Goal: Task Accomplishment & Management: Use online tool/utility

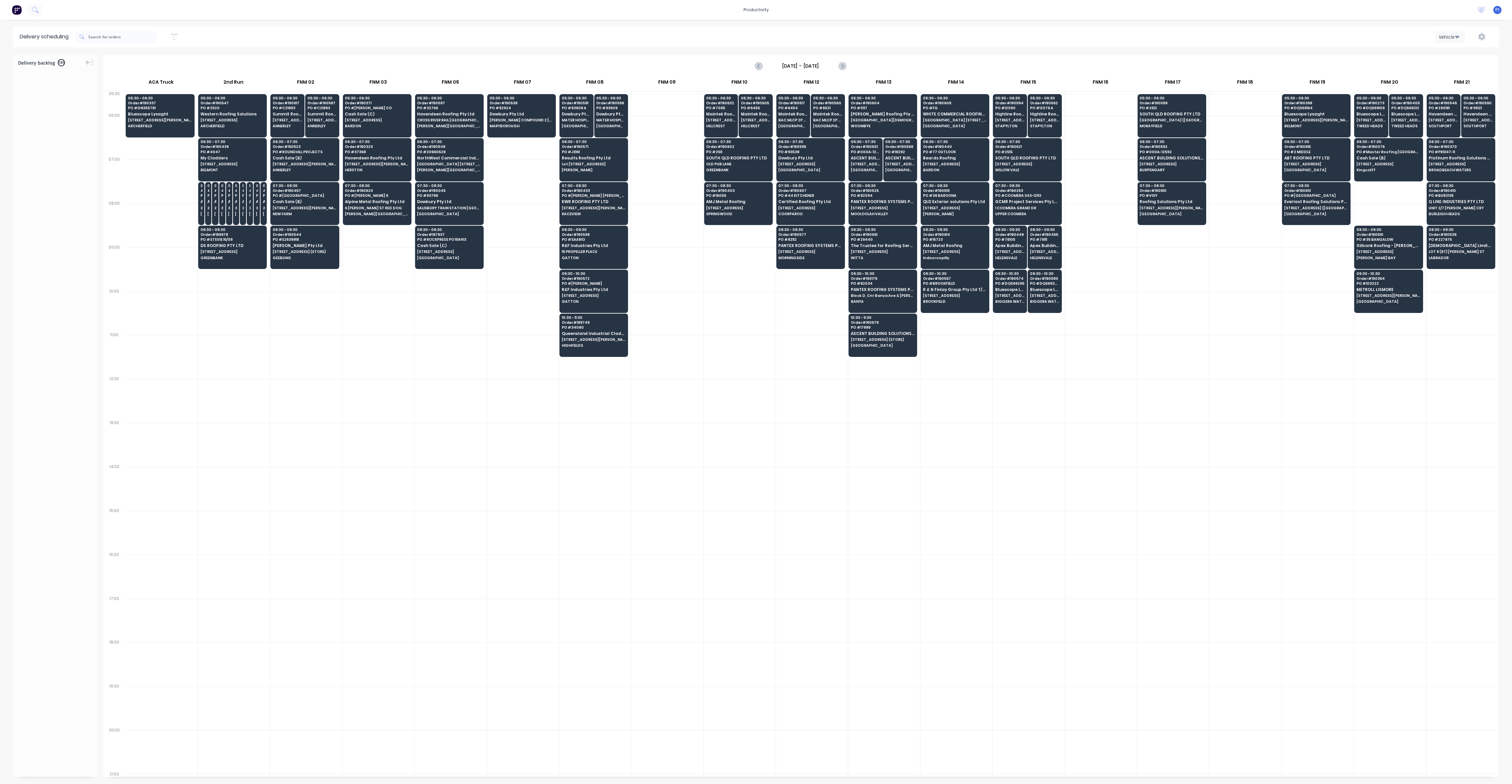
scroll to position [0, 1]
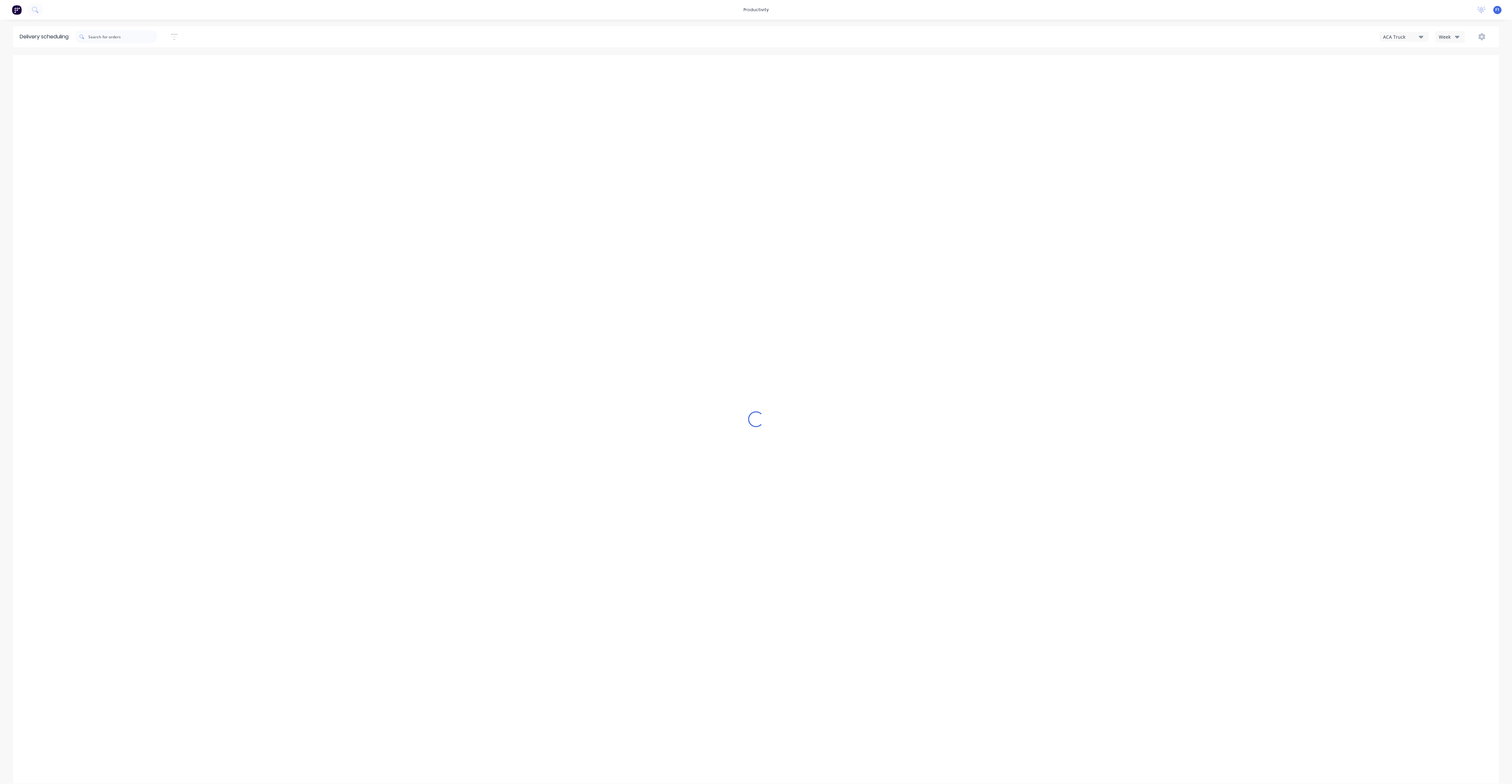
type input "[DATE] - [DATE]"
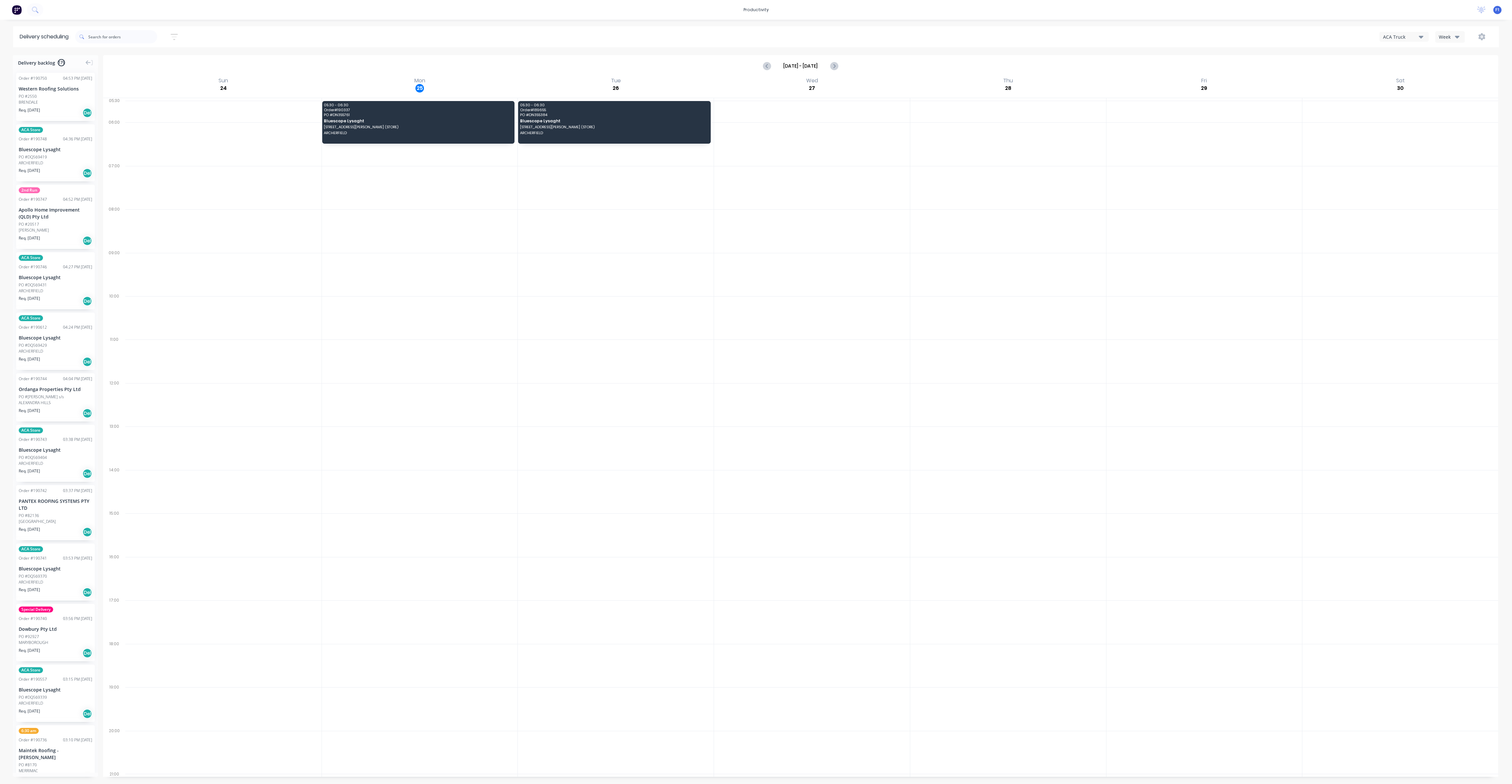
click at [1453, 38] on div "Week" at bounding box center [1448, 37] width 19 height 7
click at [1464, 69] on div "Vehicle" at bounding box center [1468, 67] width 65 height 13
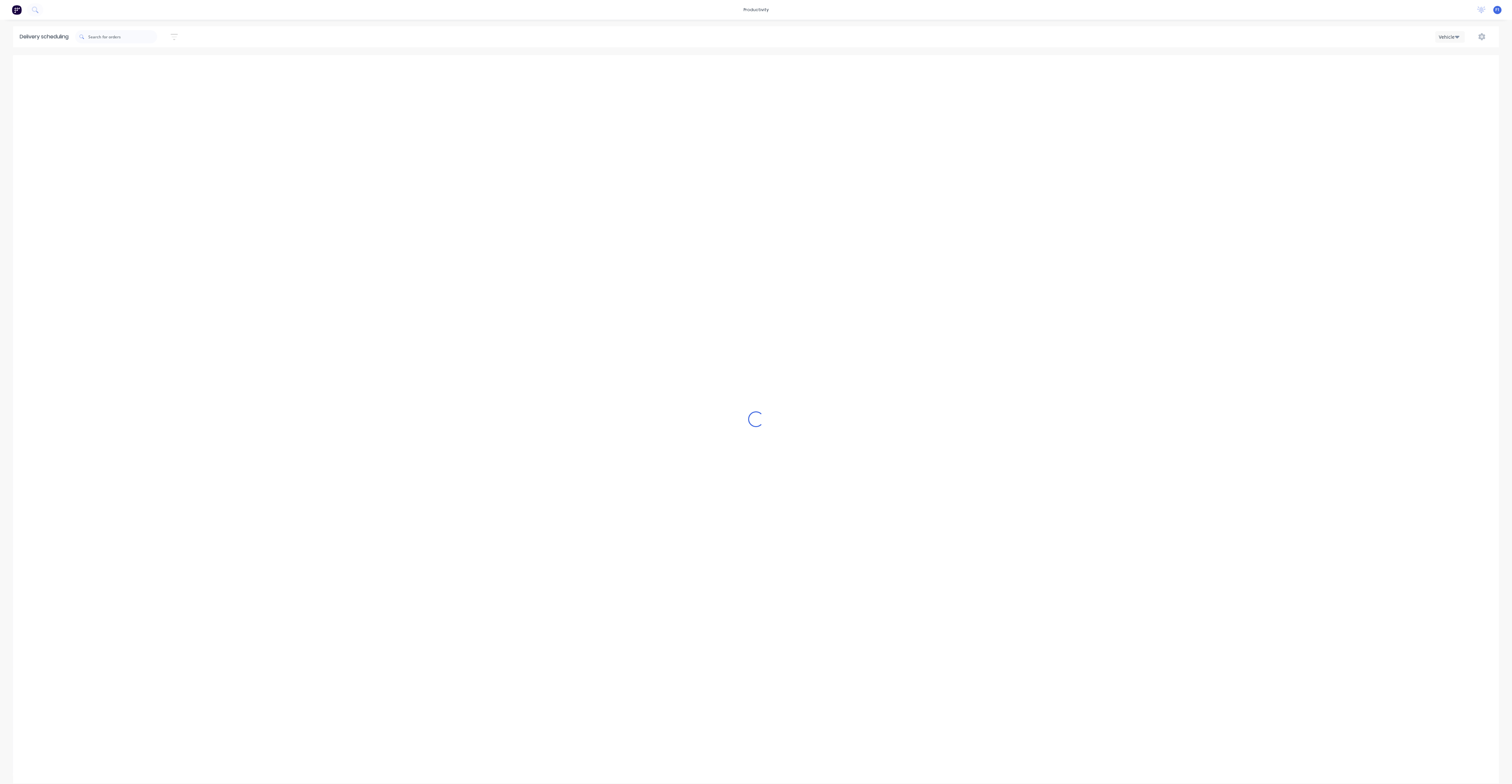
scroll to position [0, 1]
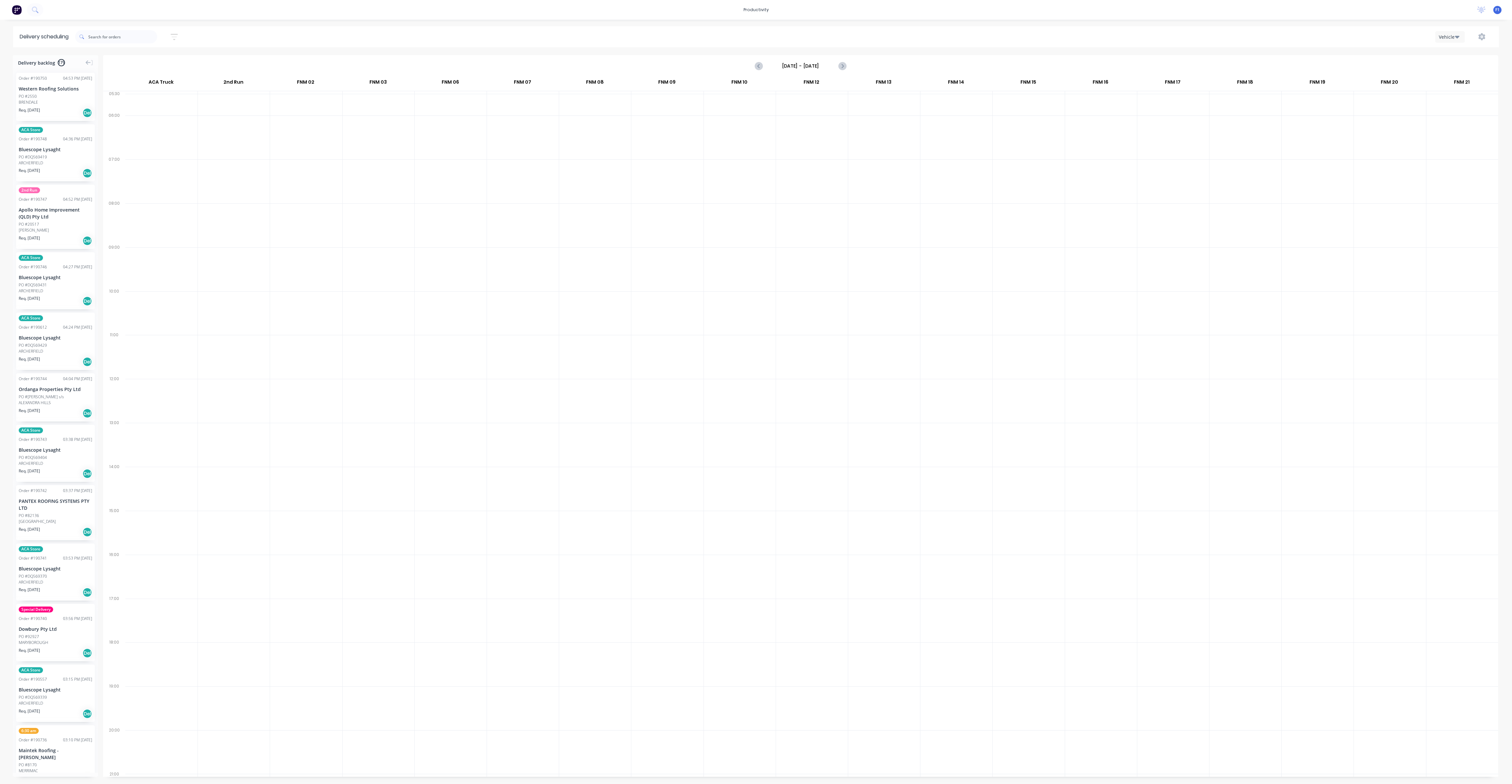
click at [805, 69] on input "[DATE] - [DATE]" at bounding box center [801, 66] width 65 height 10
click at [790, 146] on div "25" at bounding box center [790, 150] width 10 height 10
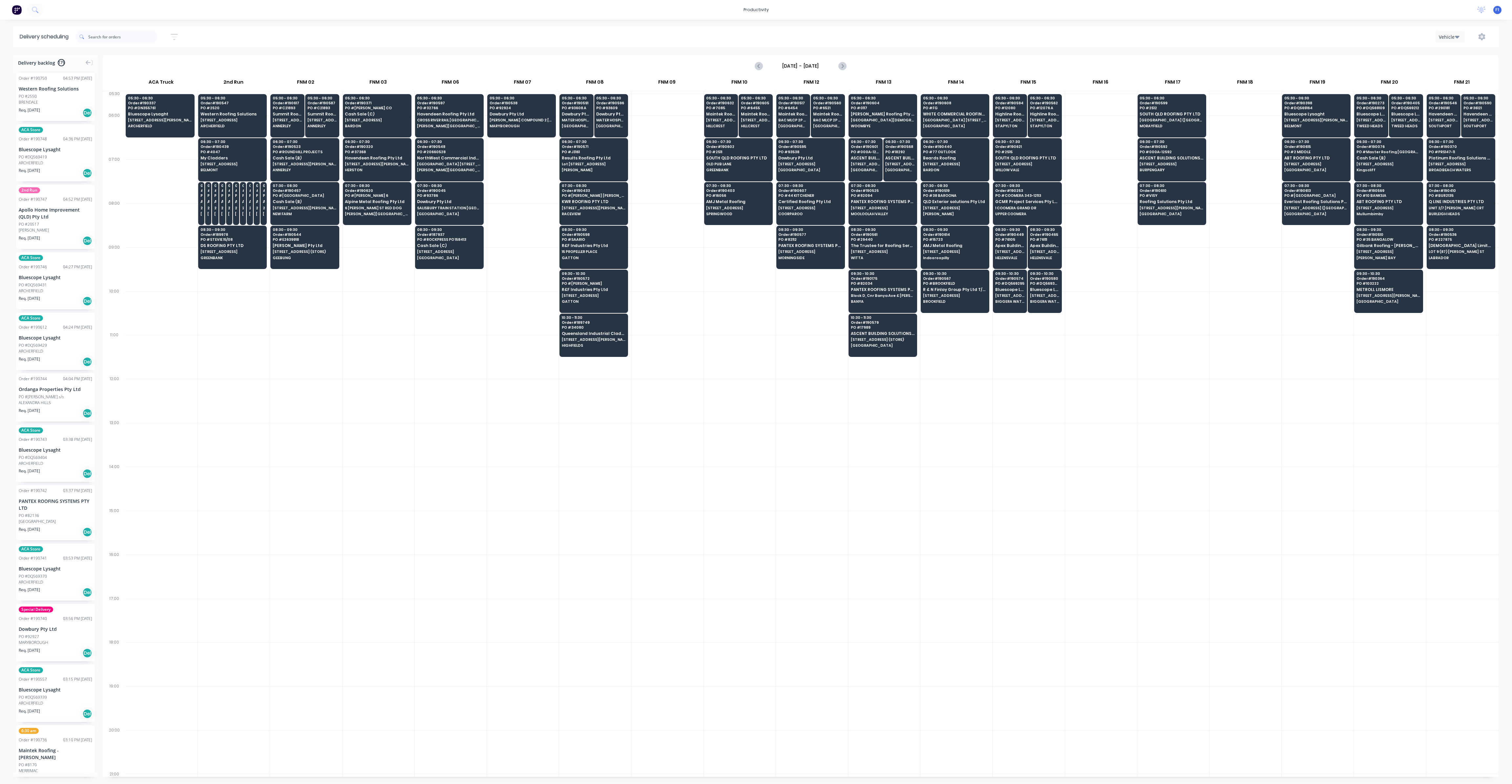
click at [805, 62] on input "[DATE] - [DATE]" at bounding box center [801, 66] width 65 height 10
click at [804, 148] on div "26" at bounding box center [804, 150] width 10 height 10
type input "[DATE] - [DATE]"
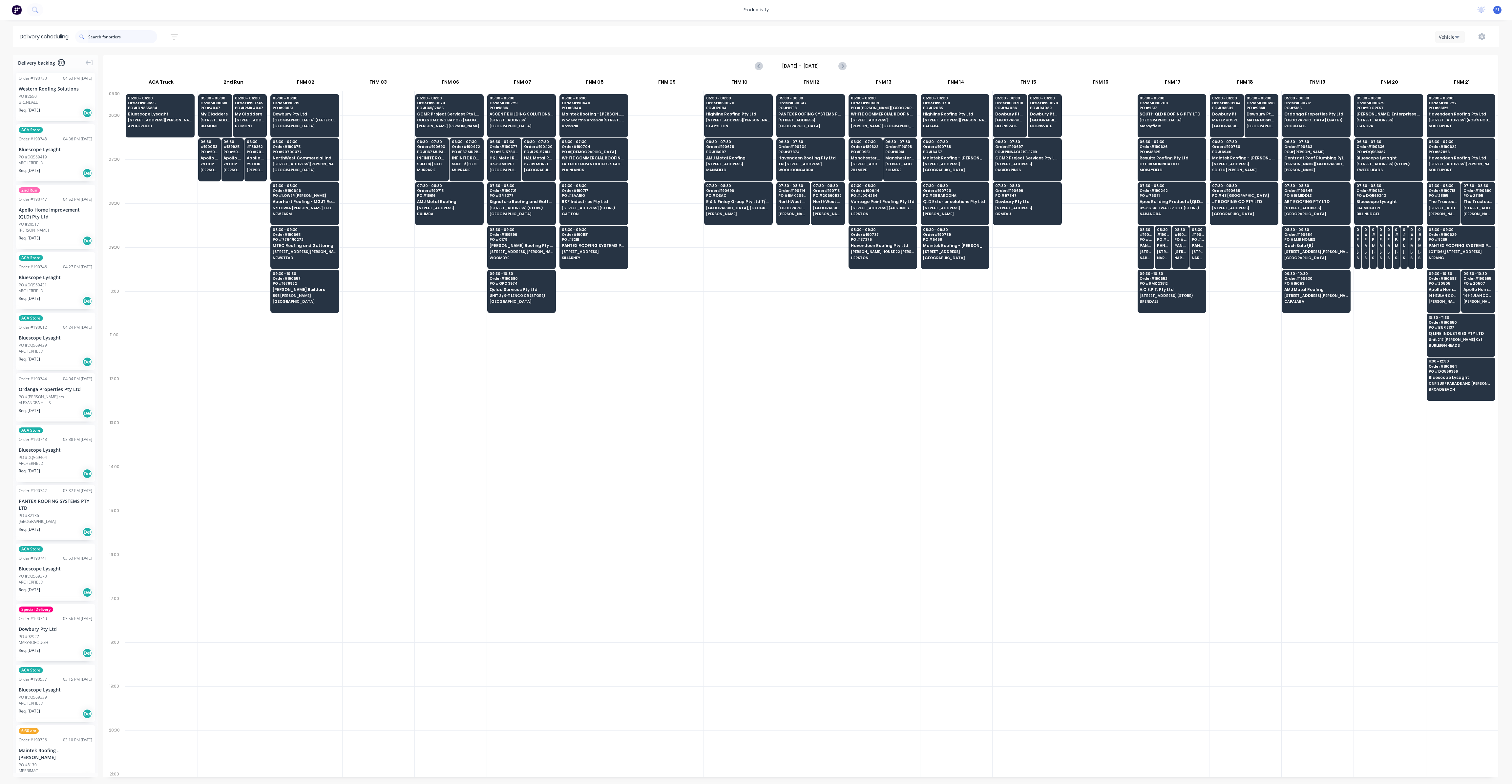
click at [142, 37] on input "text" at bounding box center [122, 36] width 69 height 13
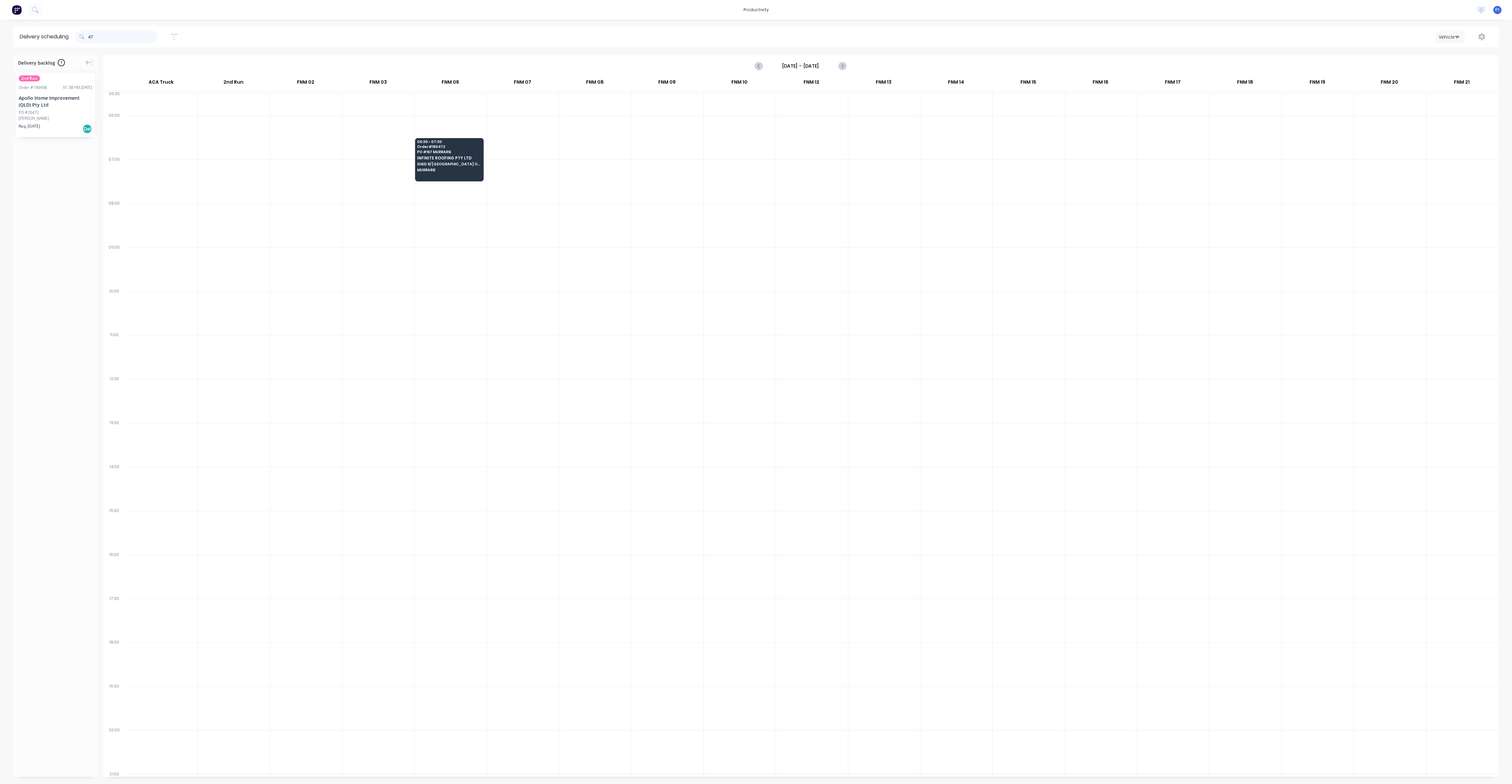
type input "4"
type input "2"
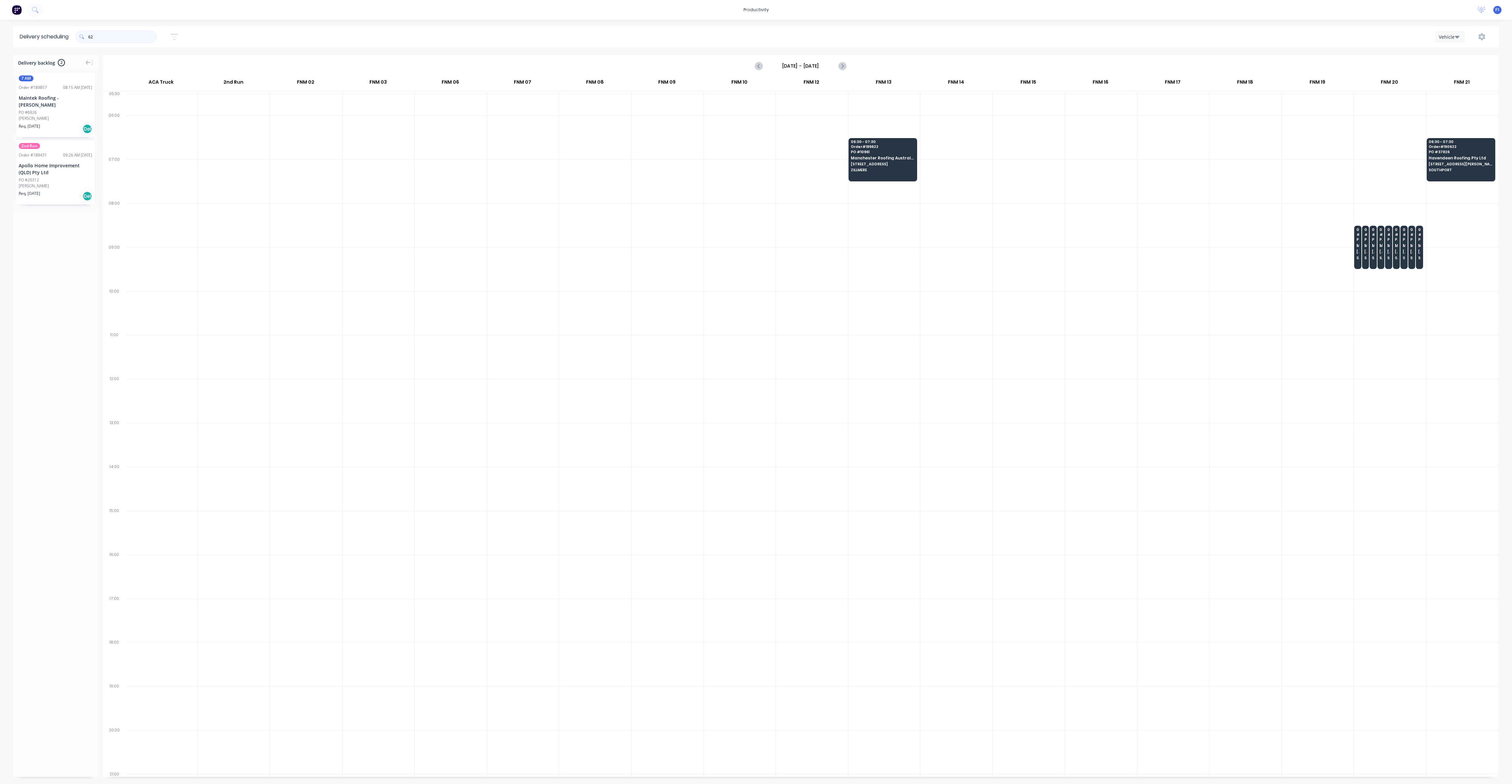
type input "6"
type input "1"
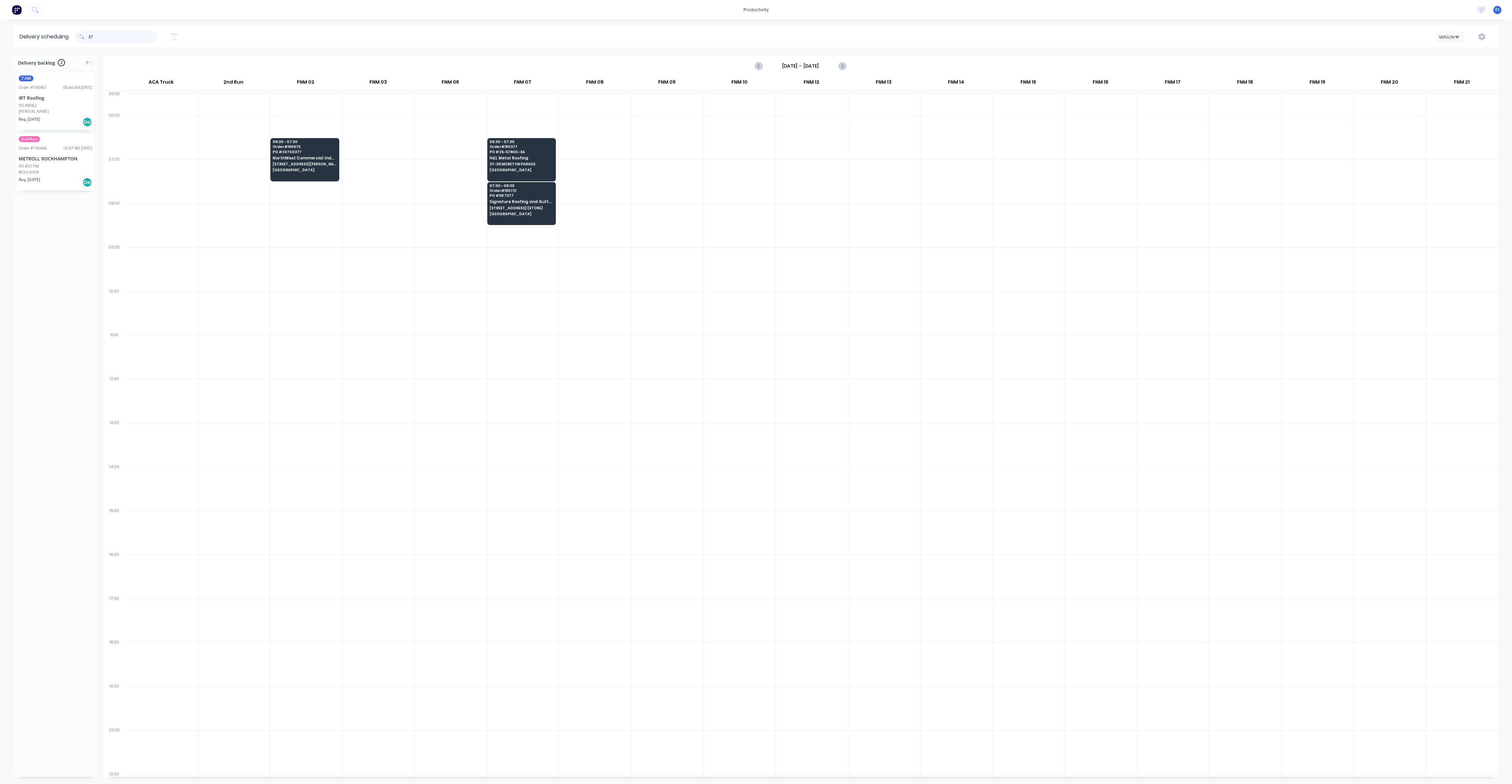
type input "3"
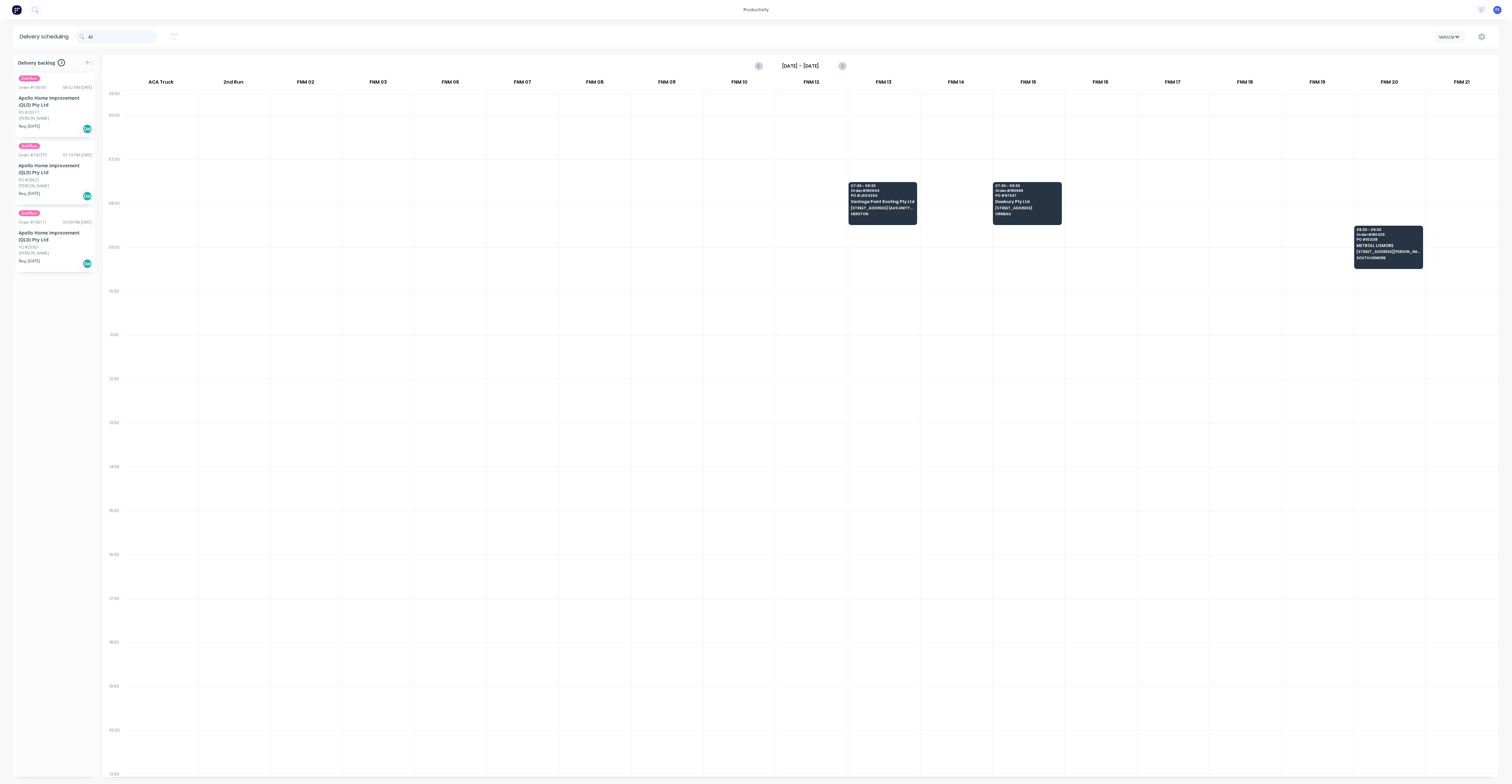
type input "4"
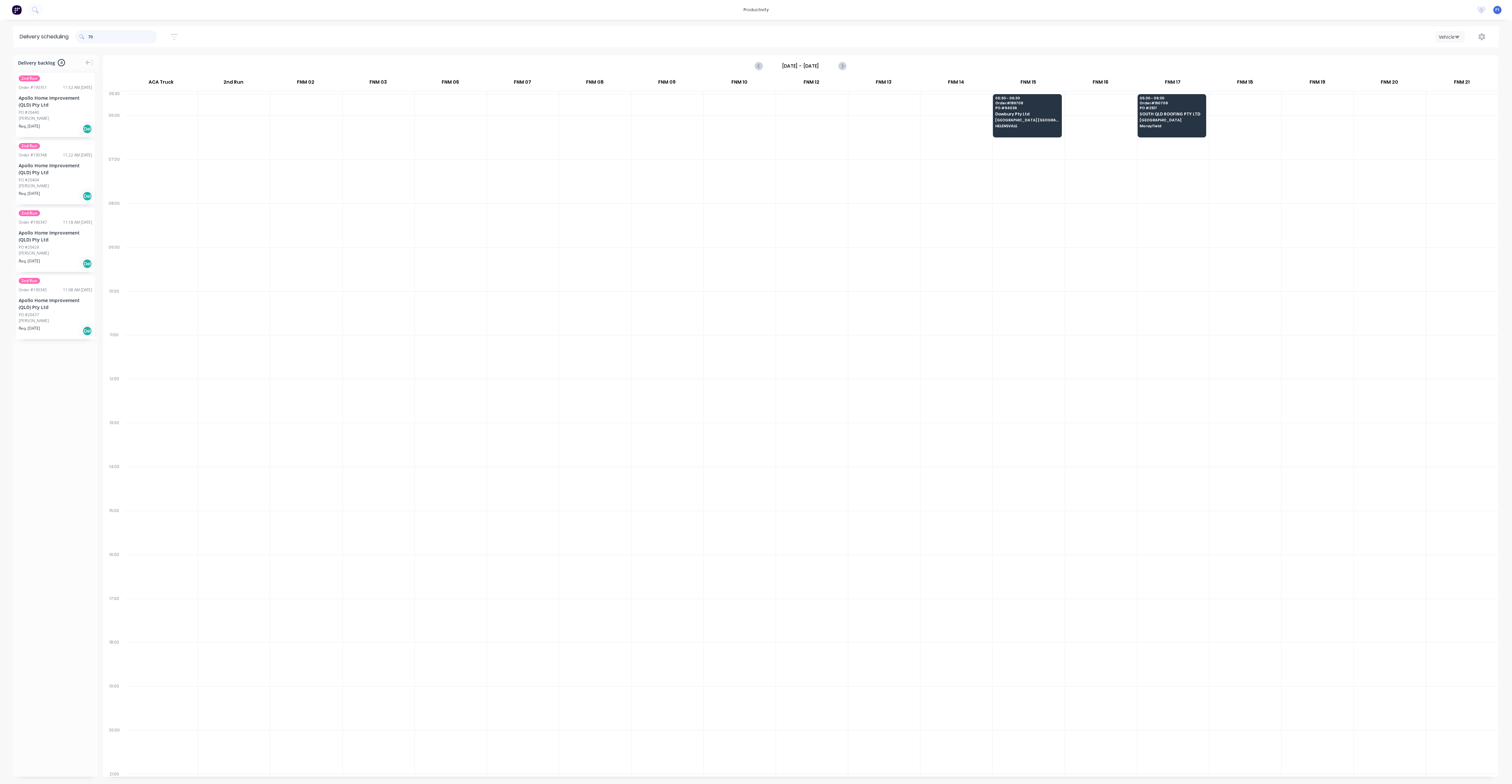
type input "7"
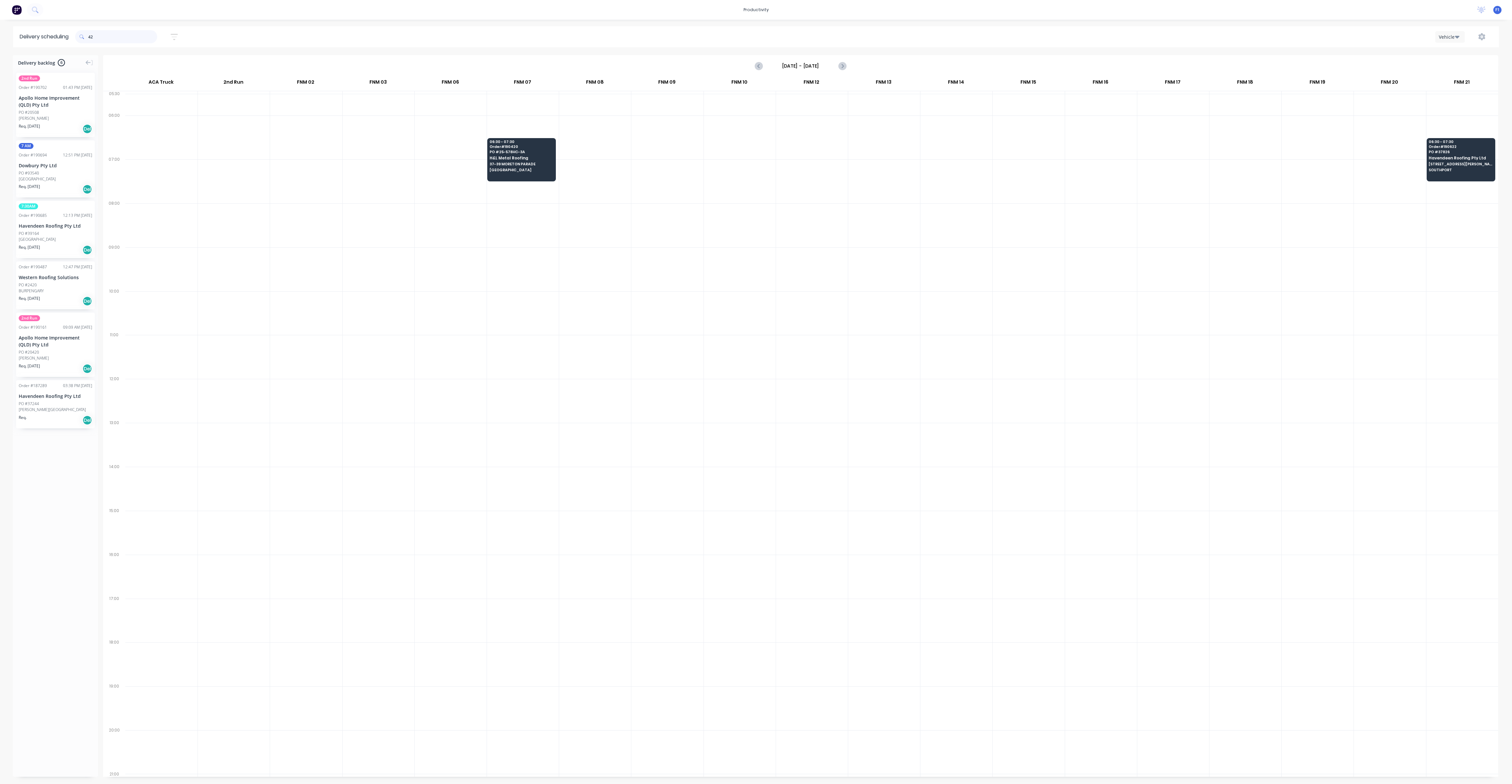
type input "4"
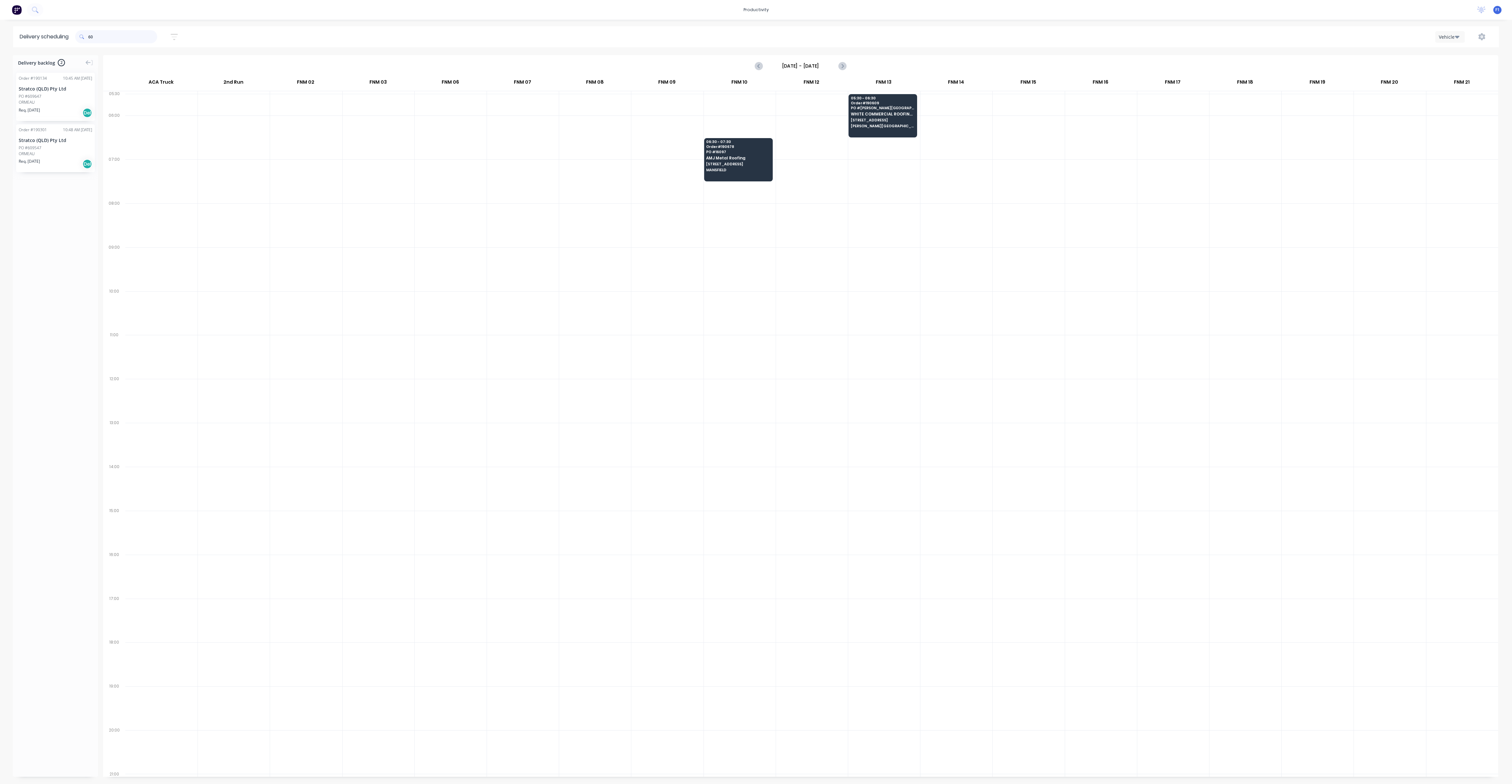
type input "6"
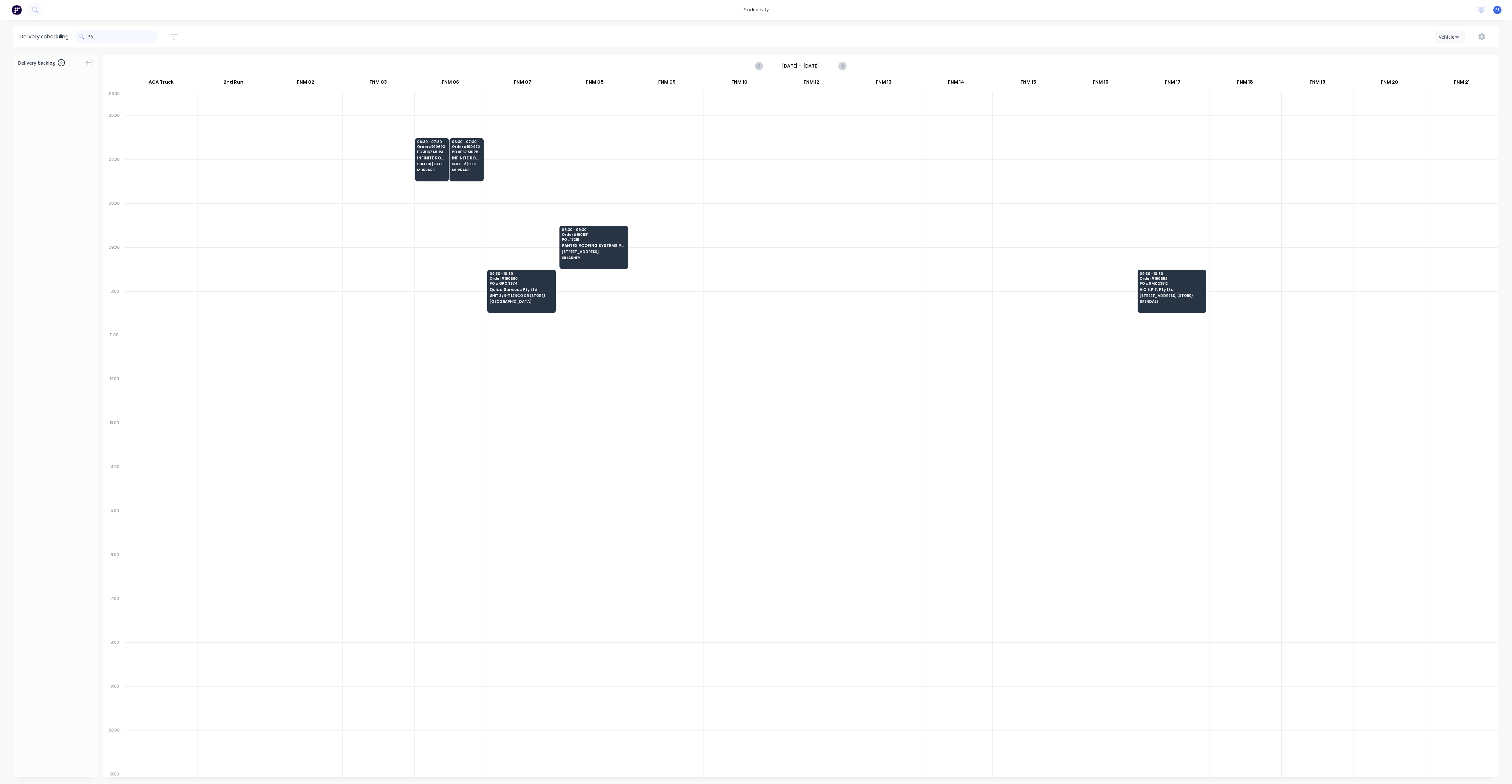
type input "5"
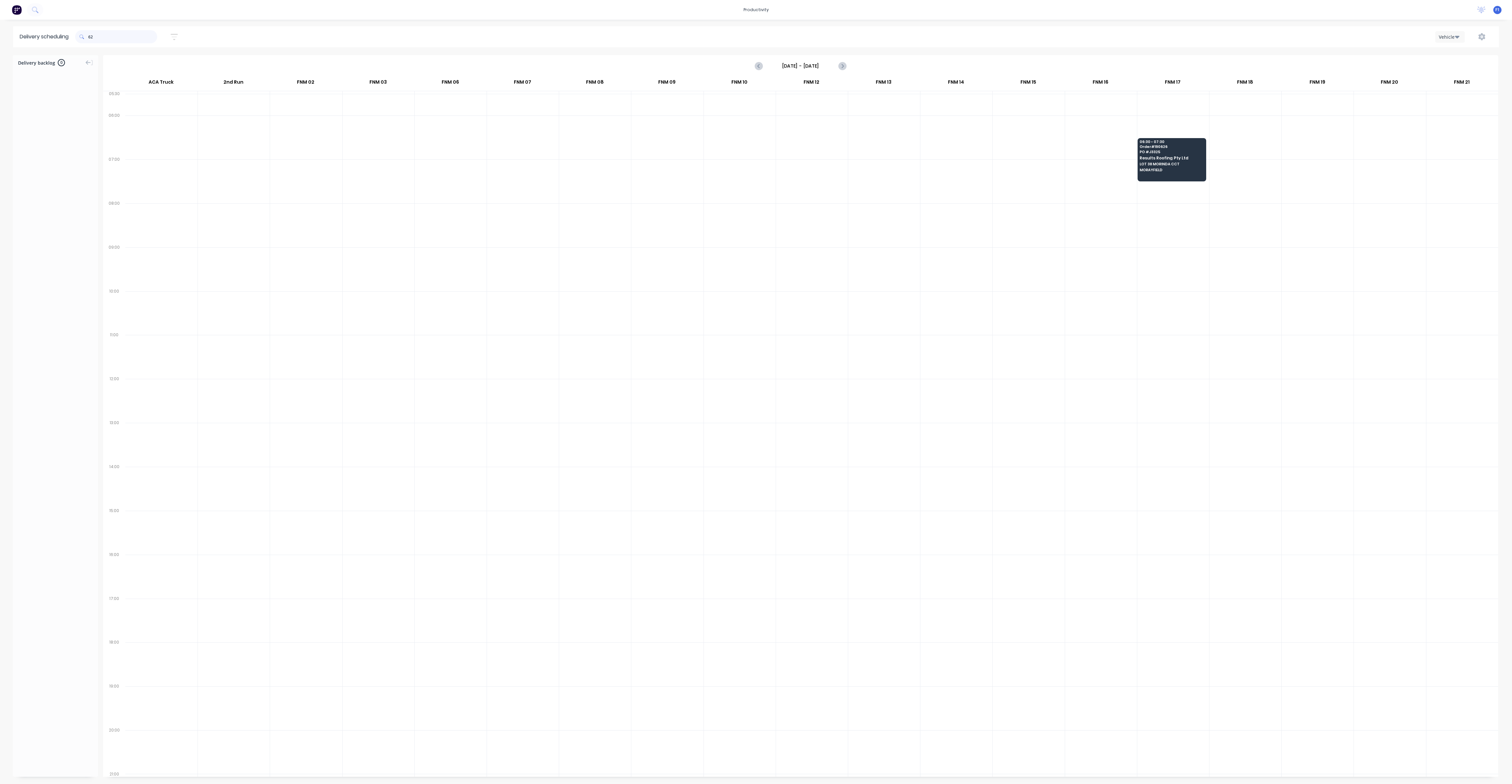
type input "6"
type input "3"
type input "6"
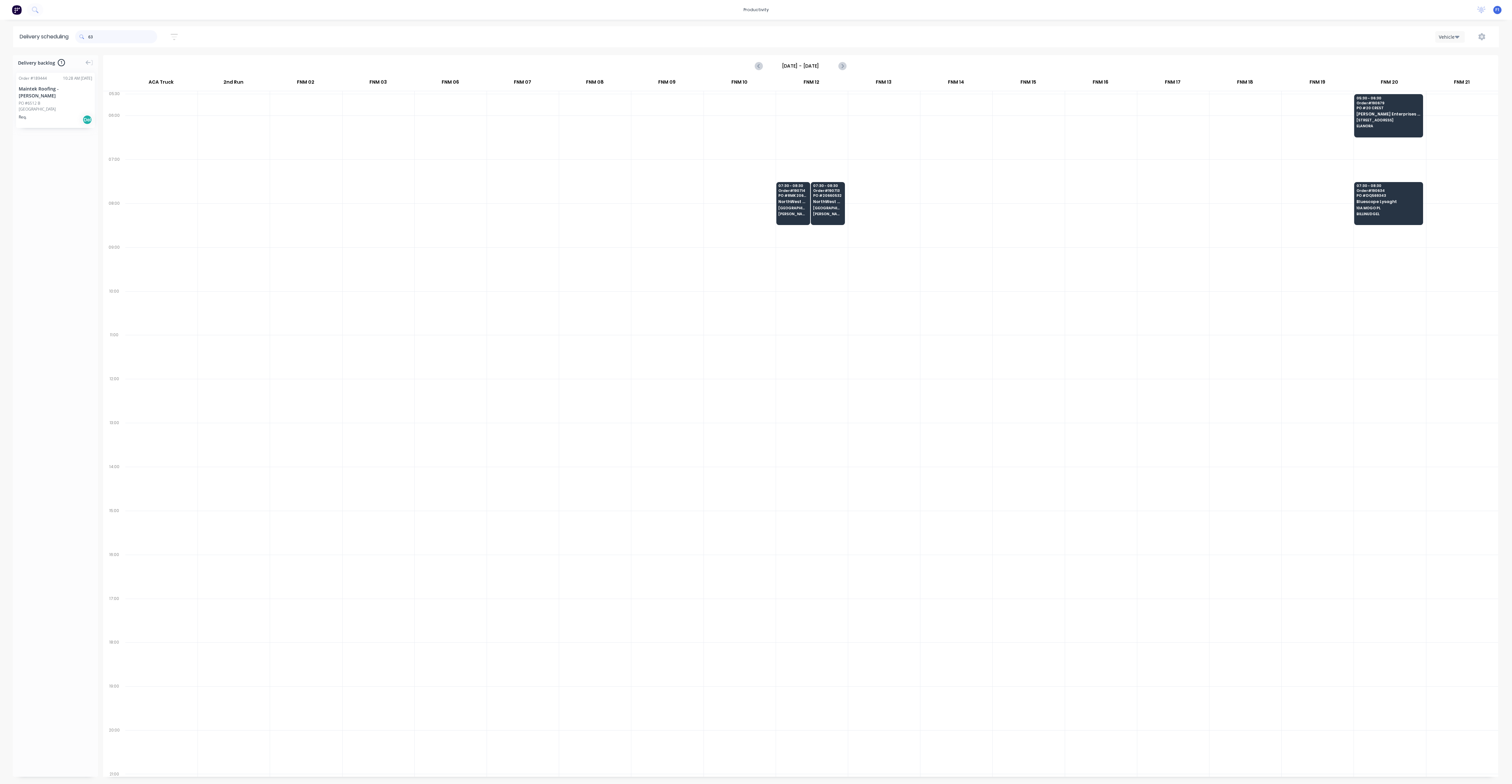
type input "6"
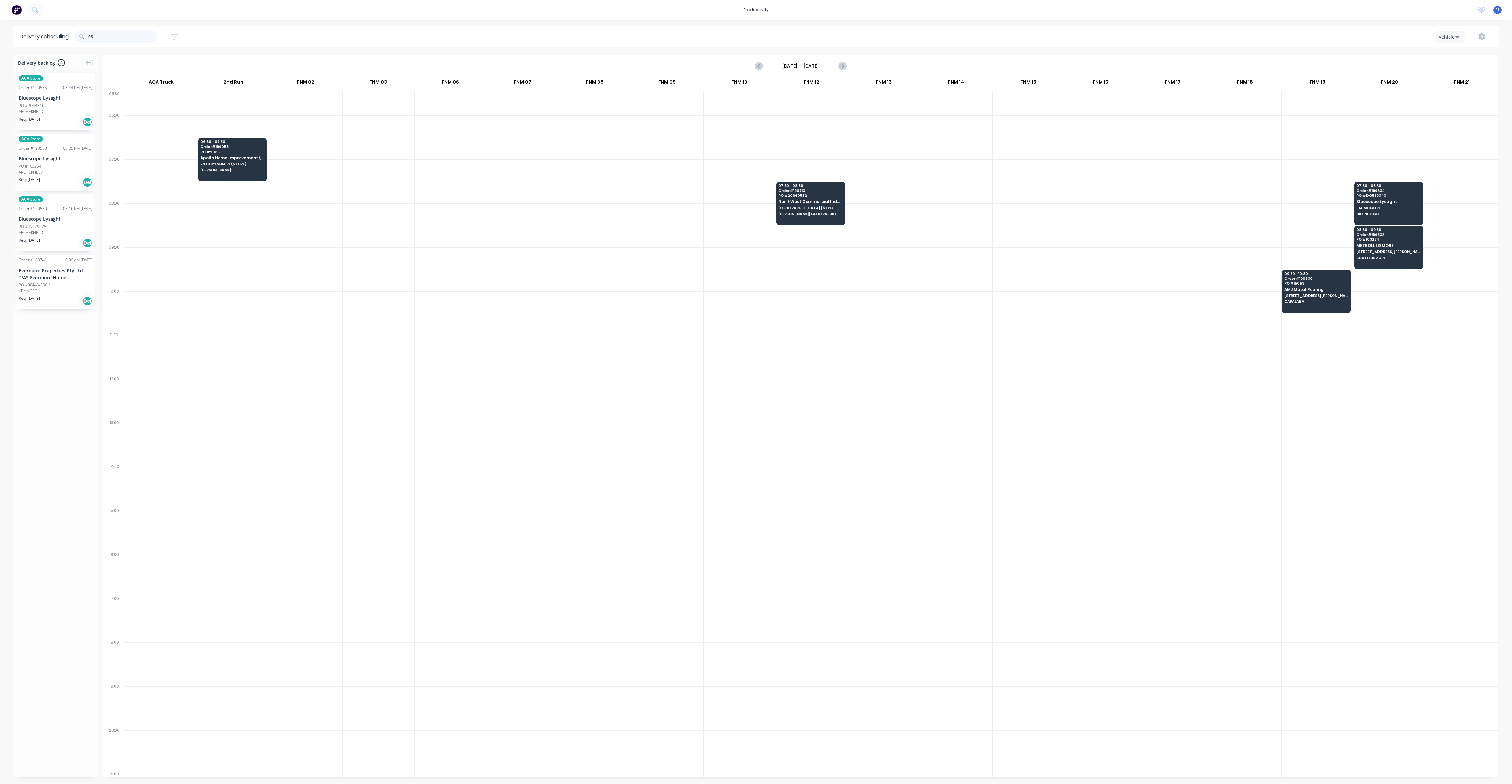
type input "0"
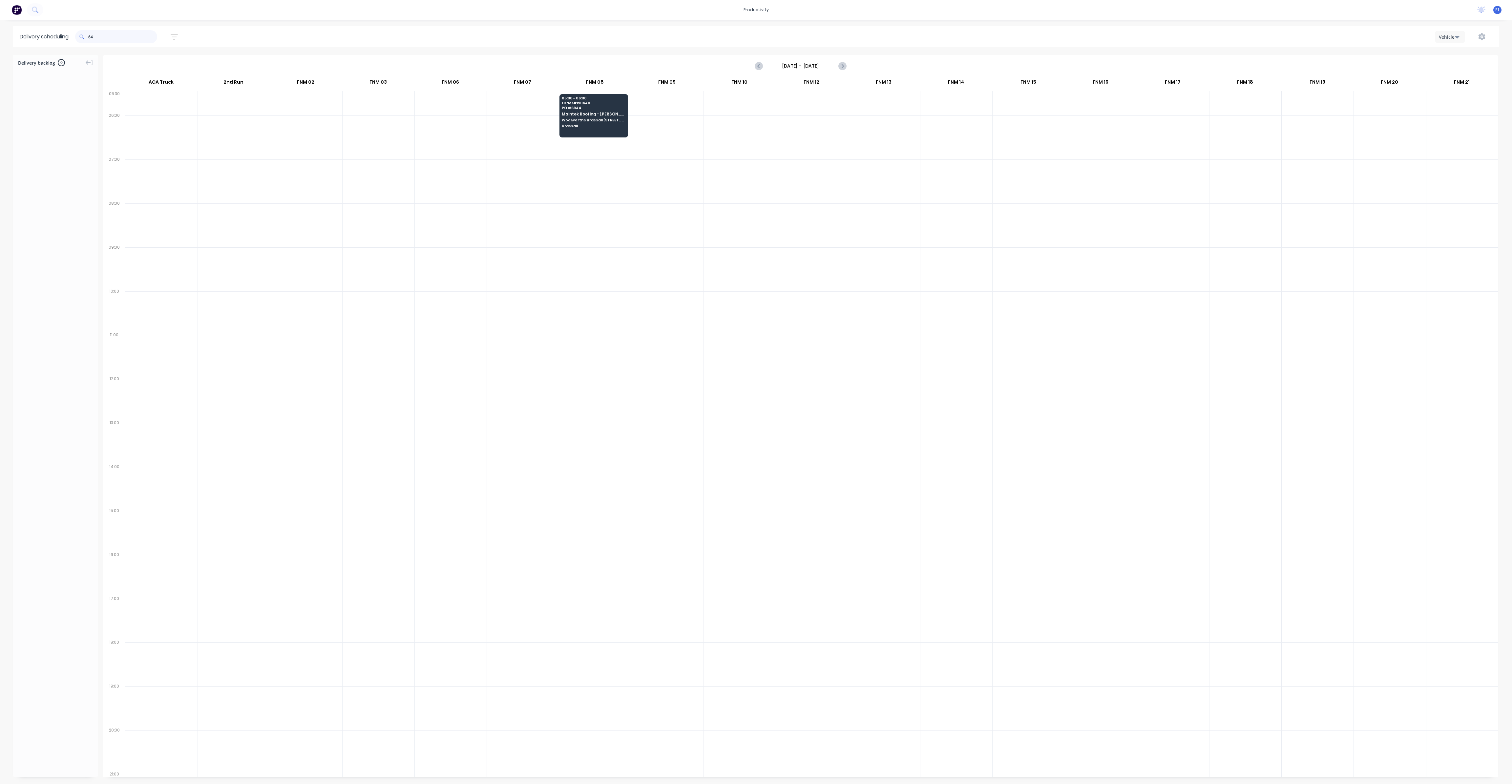
type input "6"
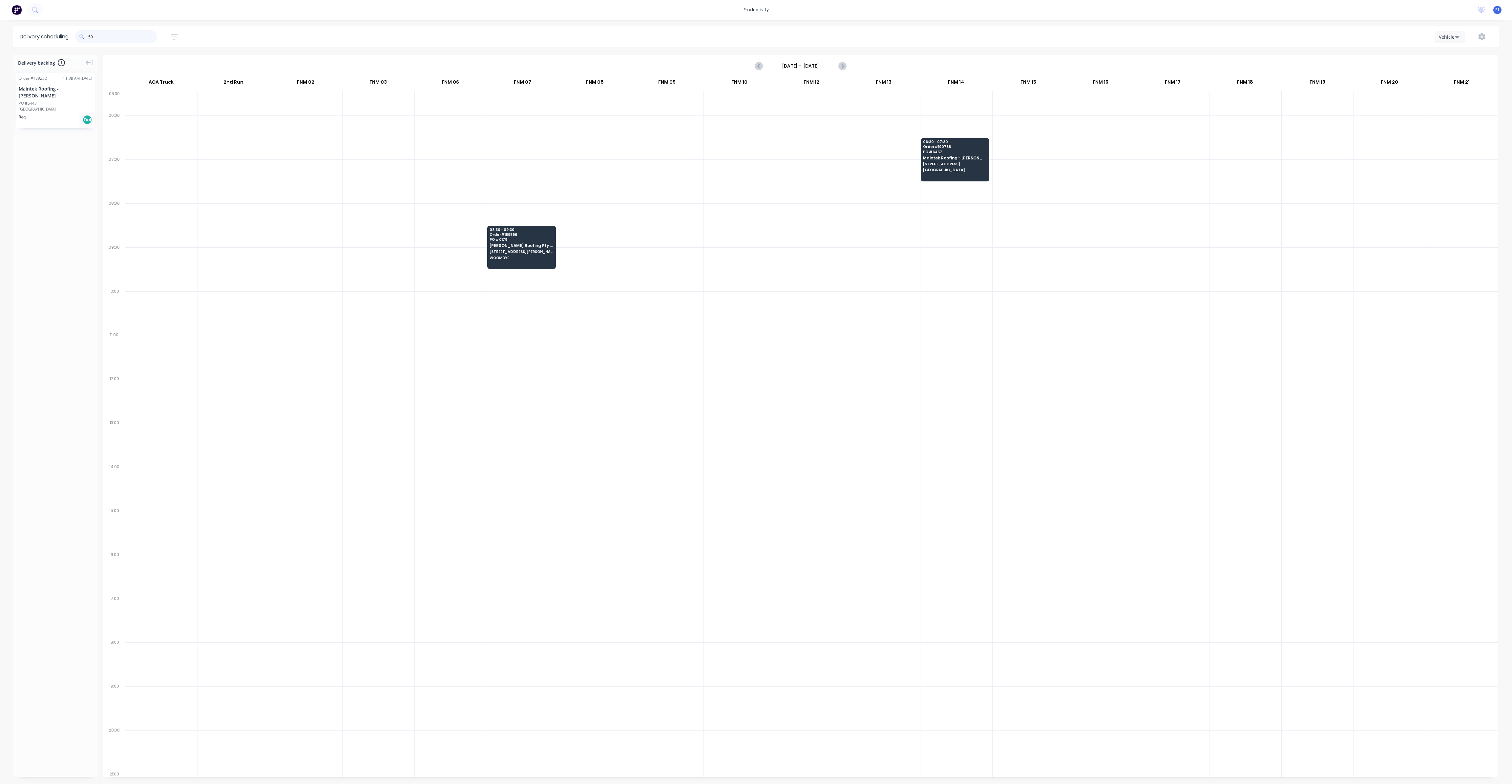
type input "5"
type input "2"
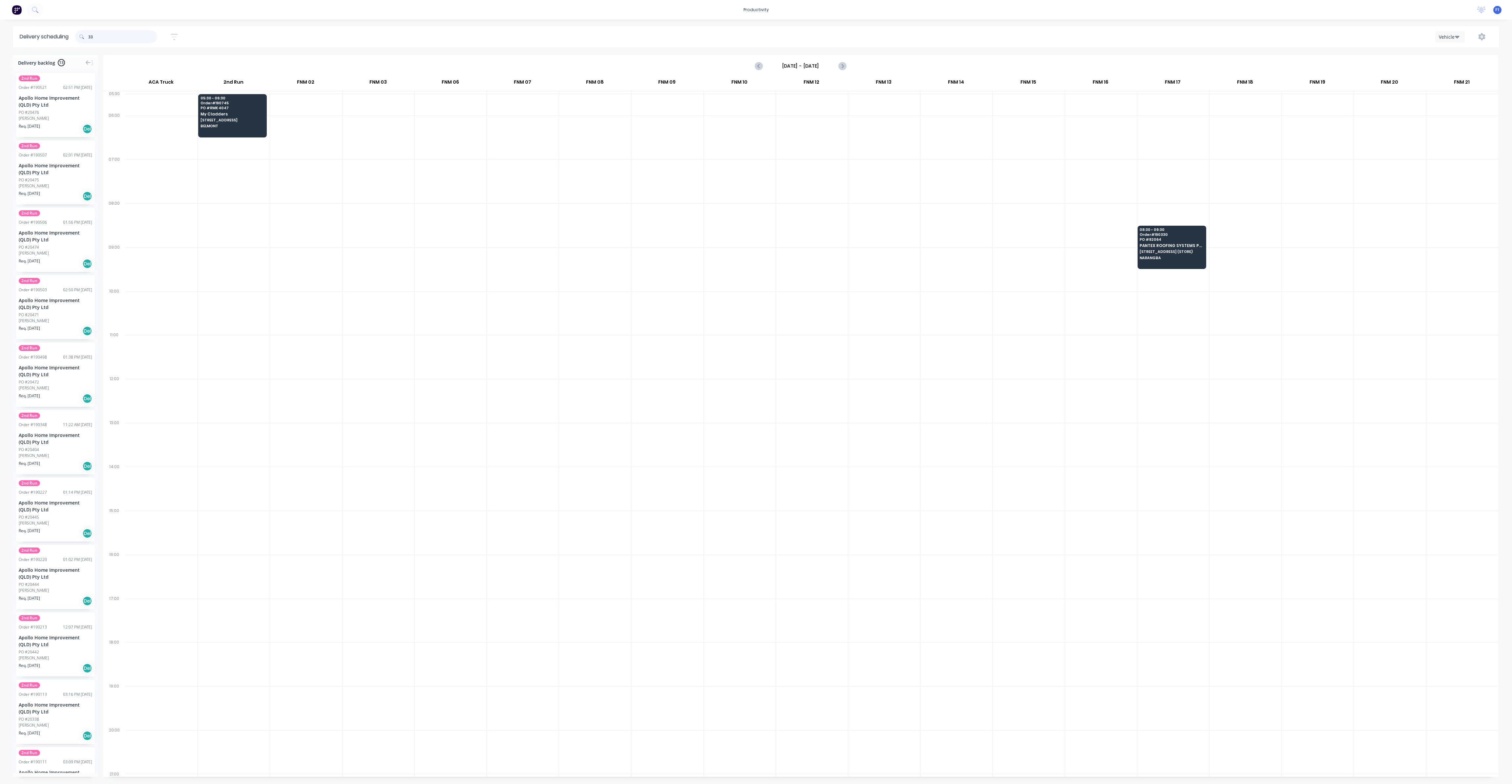
type input "3"
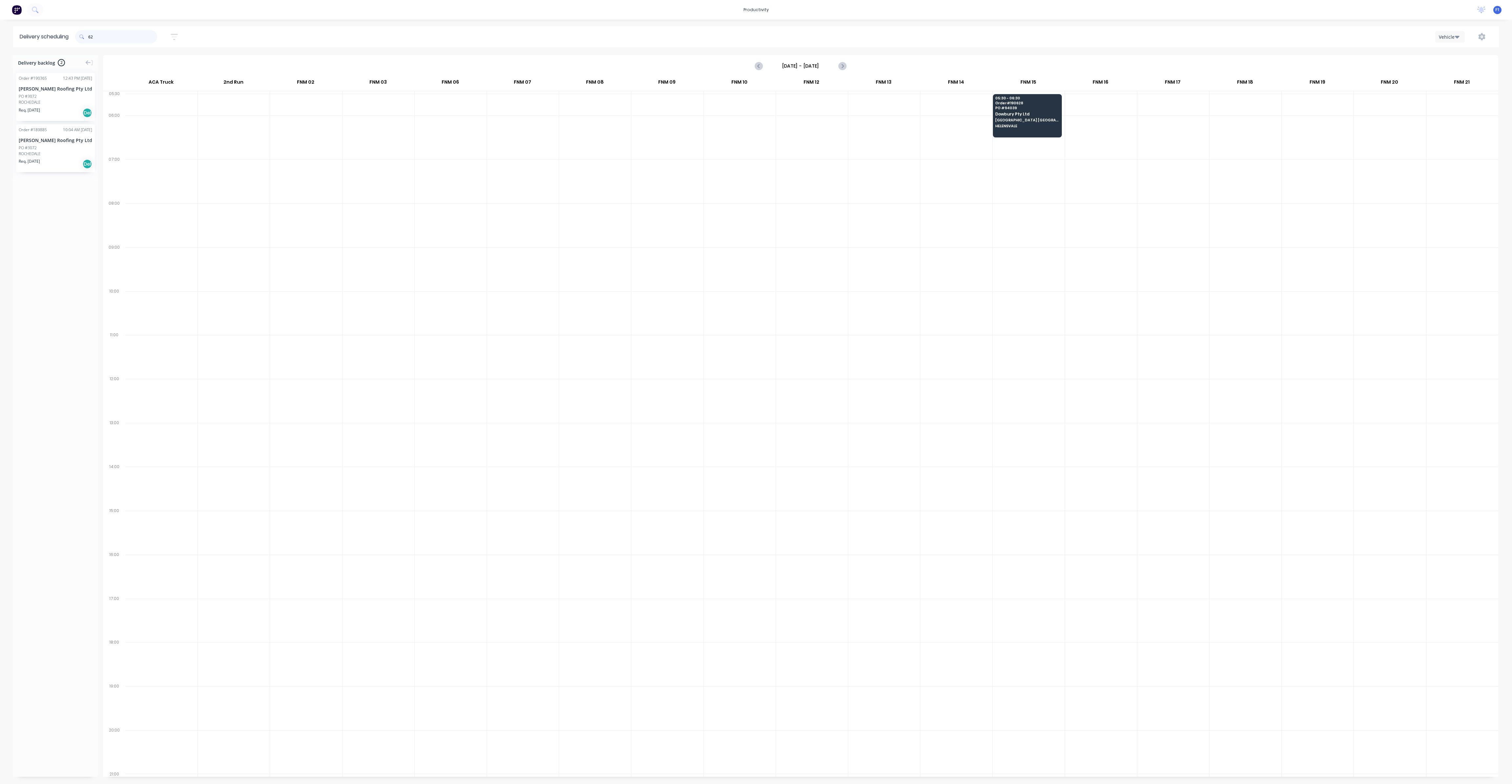
type input "6"
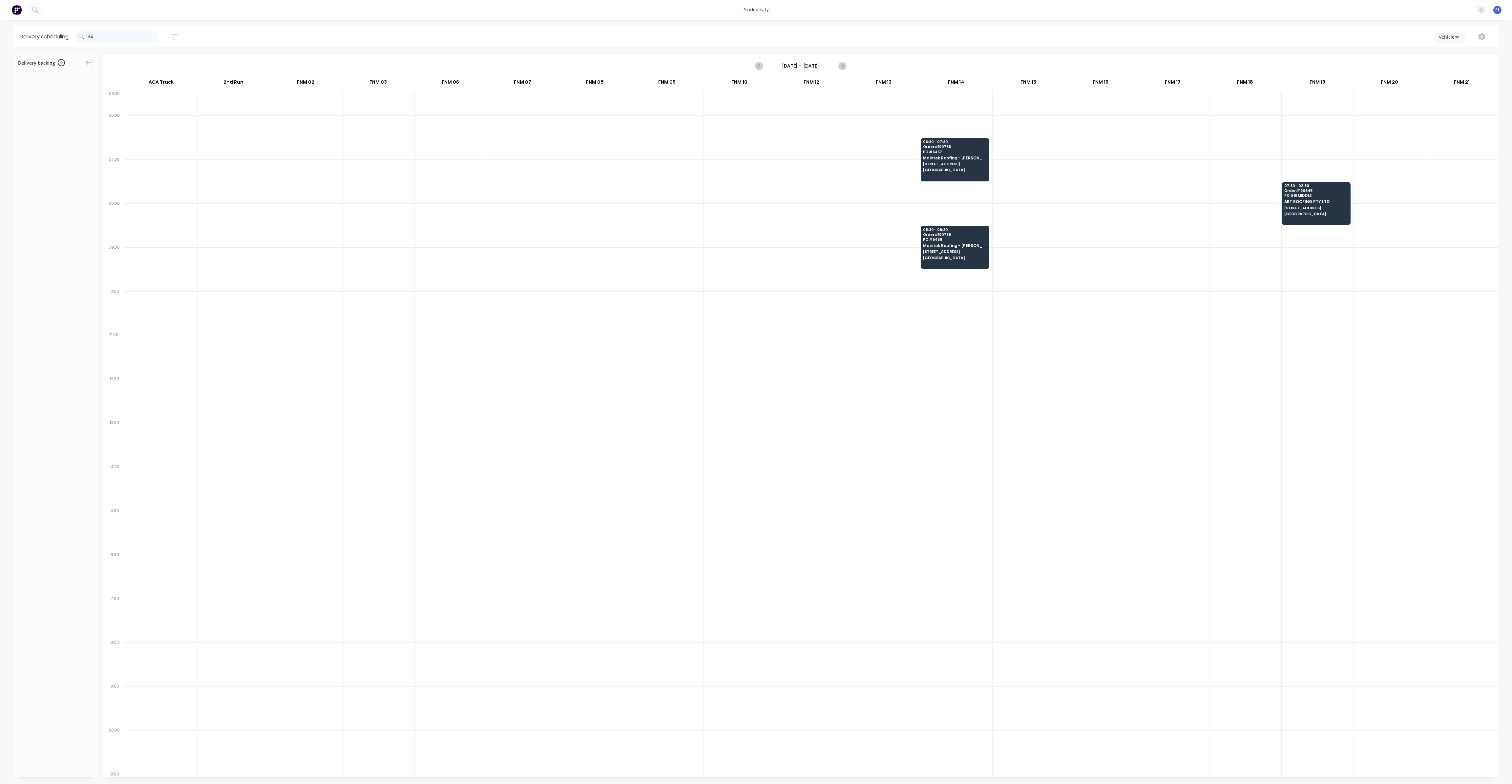
type input "6"
type input "244"
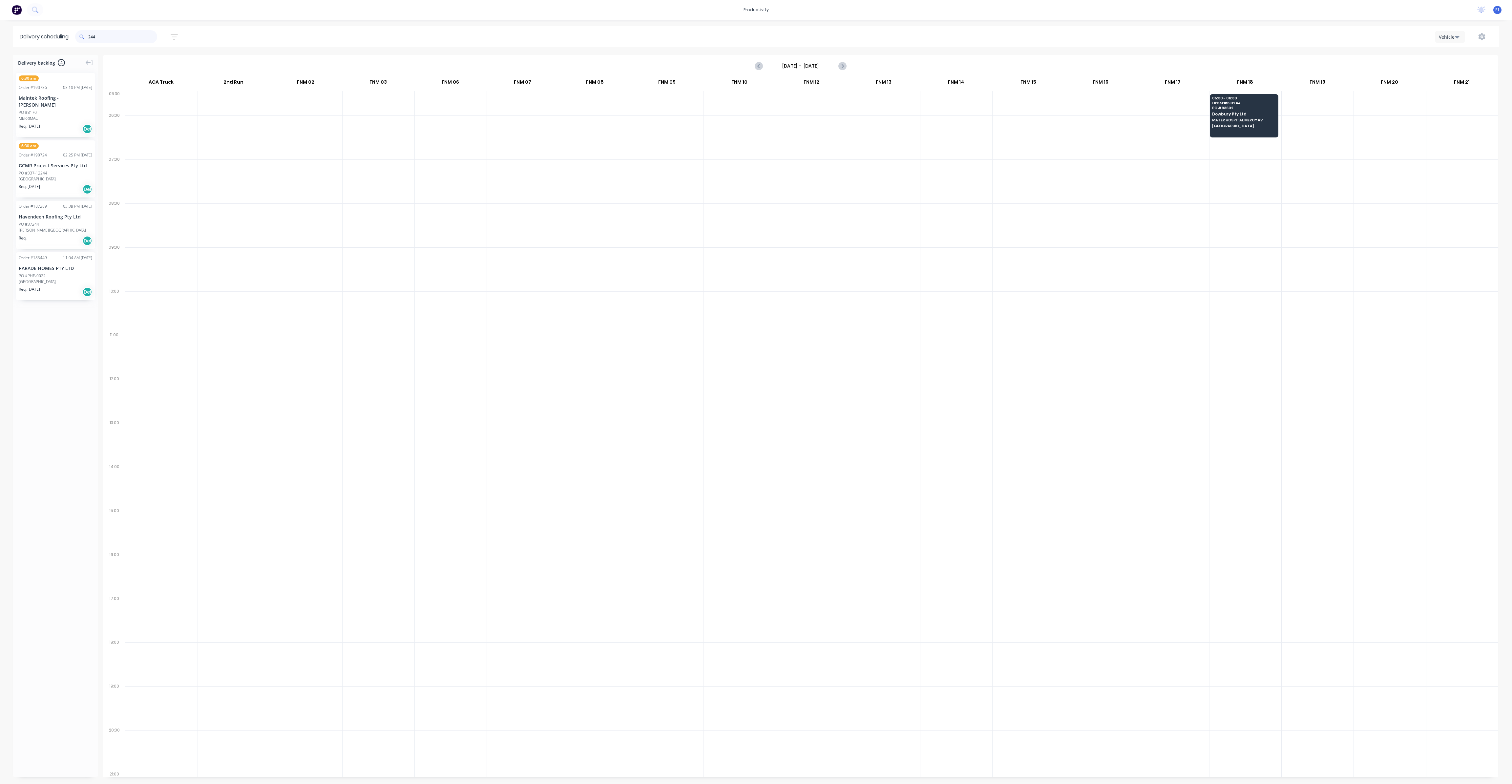
drag, startPoint x: 124, startPoint y: 32, endPoint x: 81, endPoint y: 32, distance: 43.0
click at [82, 33] on div "244" at bounding box center [116, 36] width 82 height 13
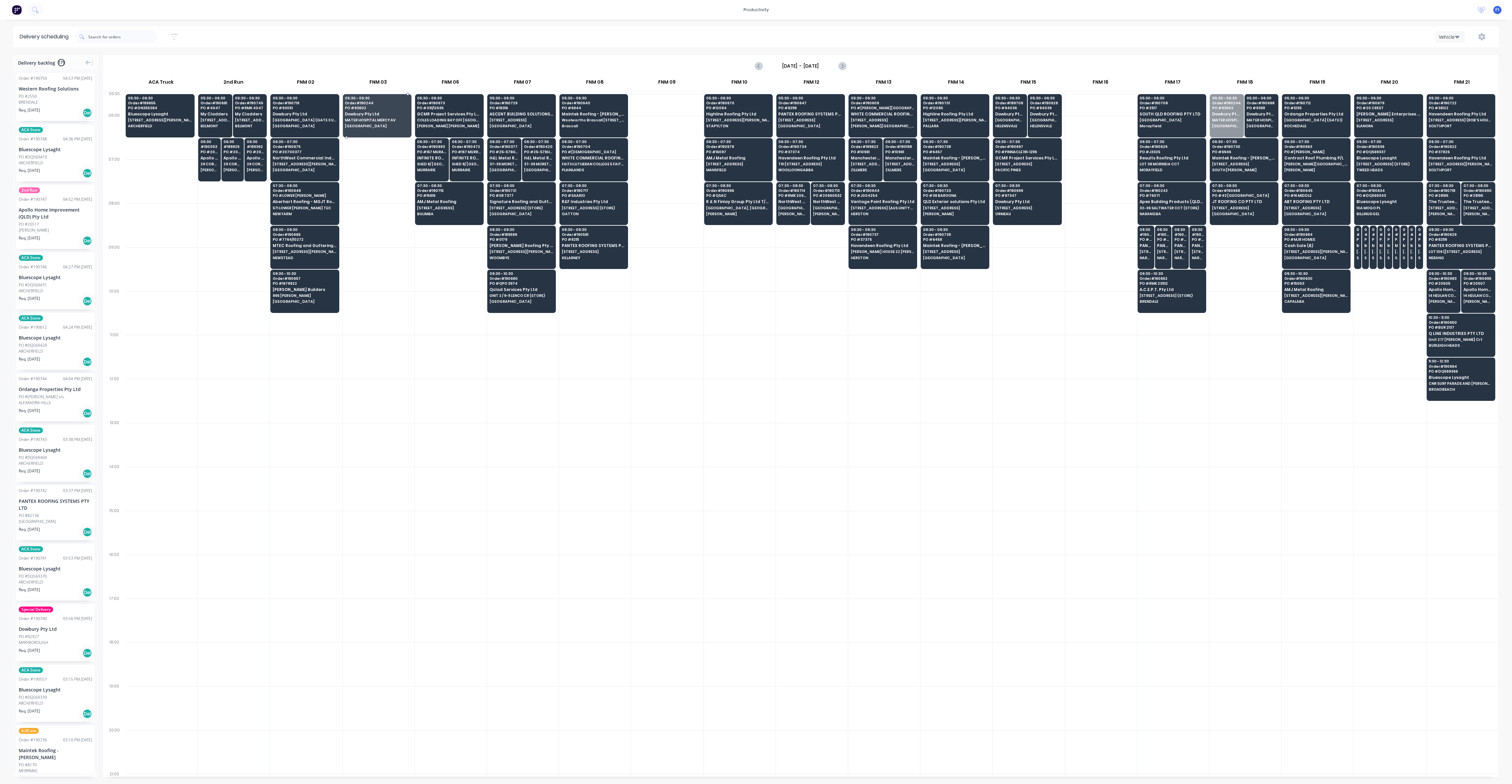
drag, startPoint x: 1226, startPoint y: 113, endPoint x: 369, endPoint y: 120, distance: 857.0
drag, startPoint x: 1234, startPoint y: 108, endPoint x: 402, endPoint y: 118, distance: 832.1
drag, startPoint x: 1230, startPoint y: 155, endPoint x: 392, endPoint y: 154, distance: 838.0
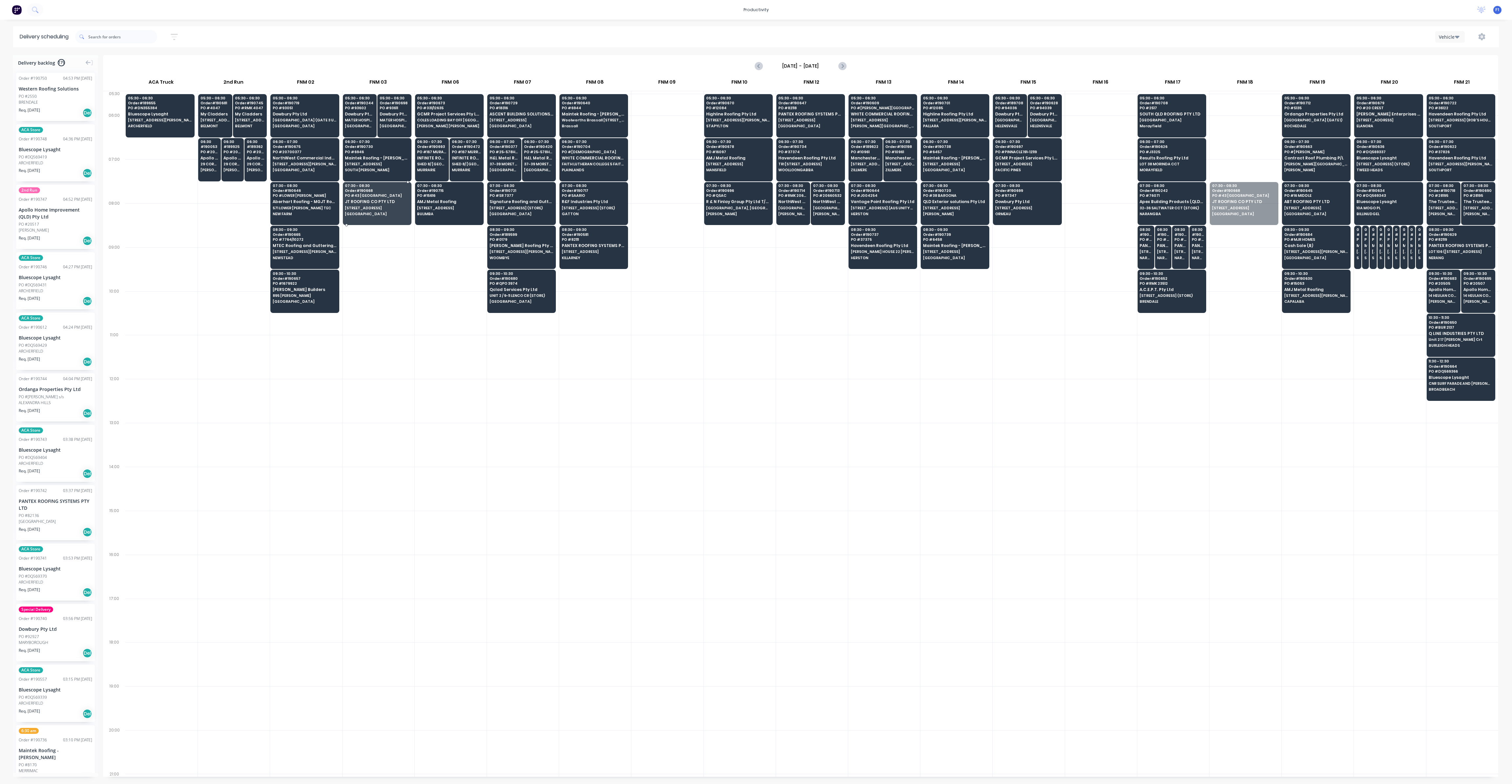
drag, startPoint x: 1226, startPoint y: 195, endPoint x: 363, endPoint y: 198, distance: 863.0
click at [115, 35] on input "text" at bounding box center [122, 36] width 69 height 13
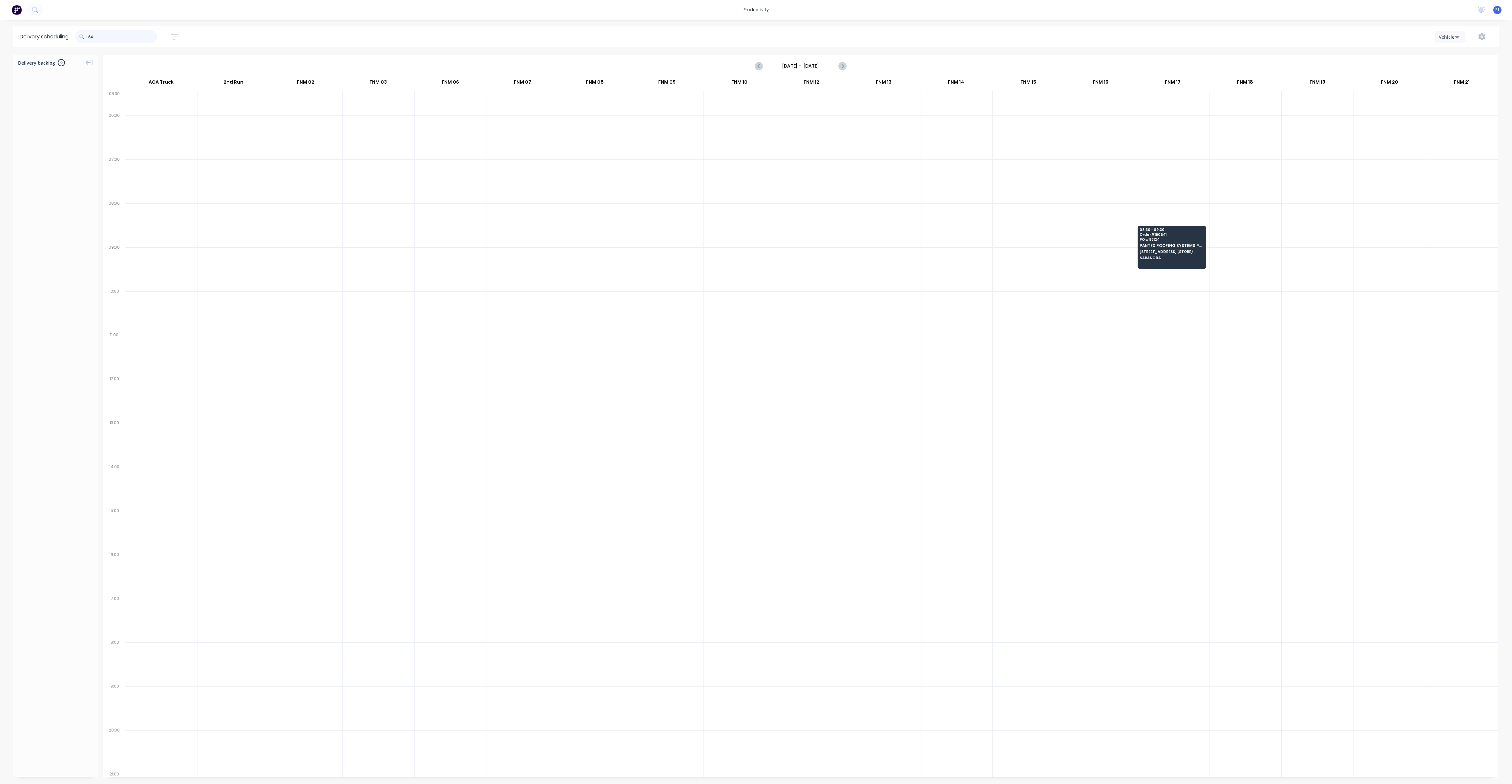
type input "6"
type input "+"
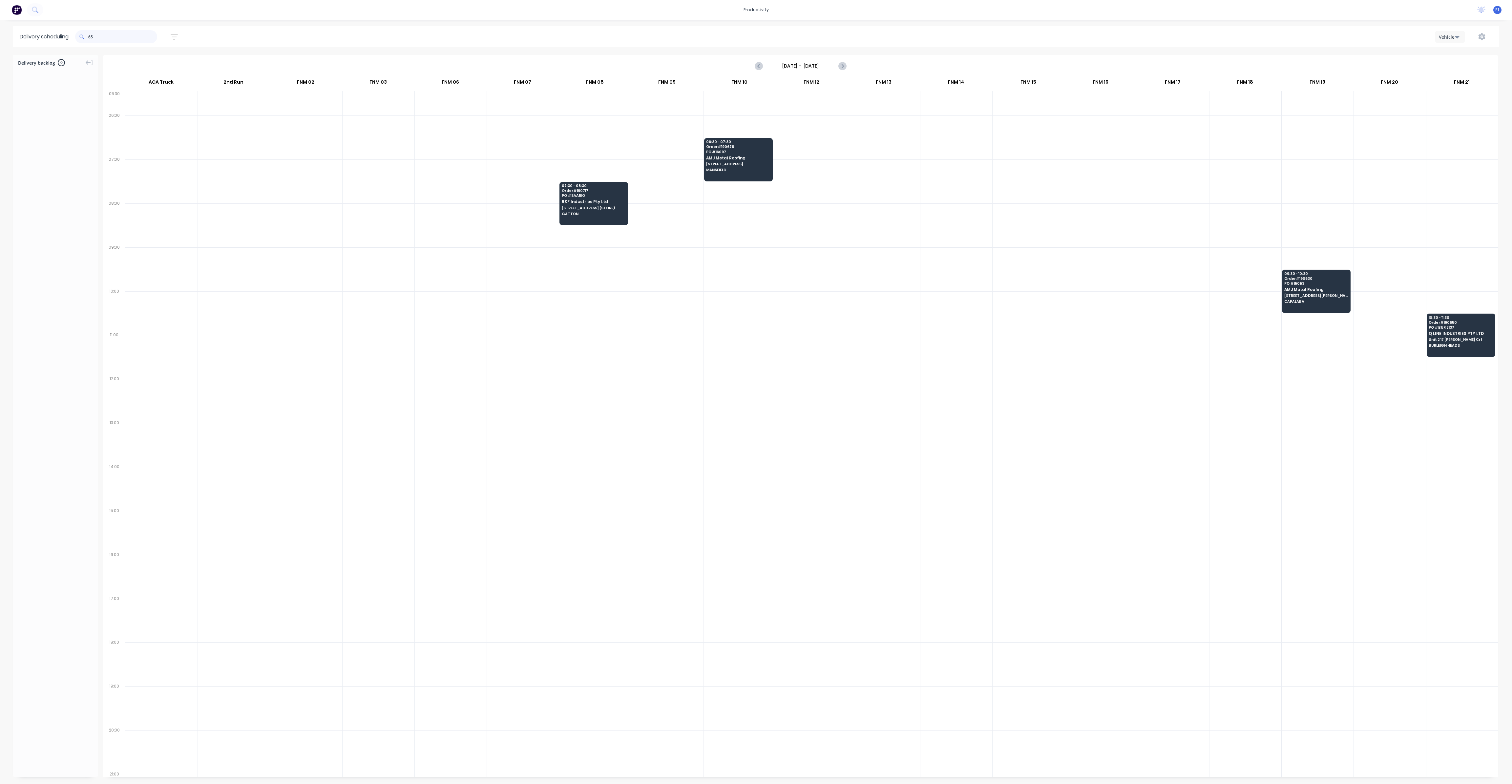
type input "6"
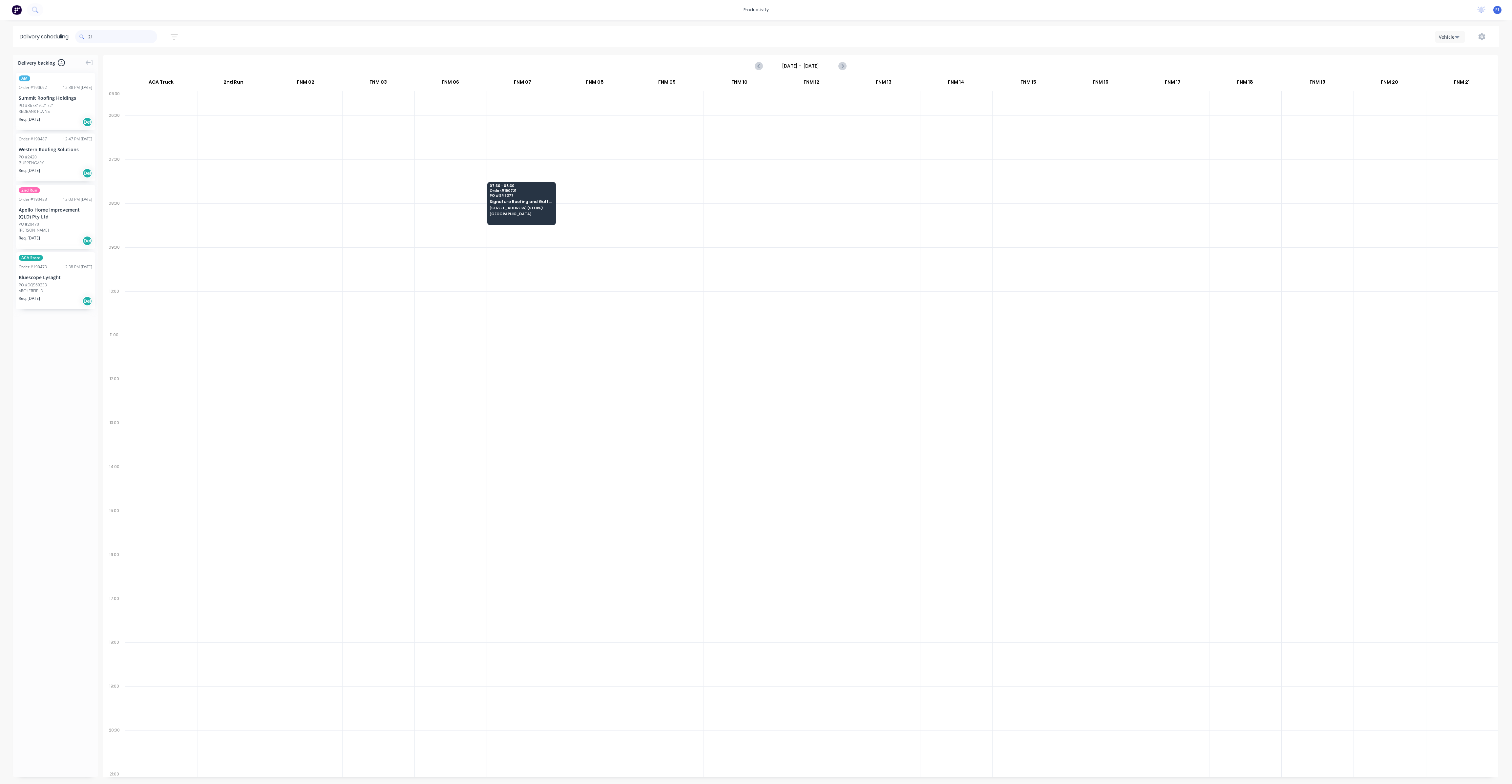
type input "1"
type input "6"
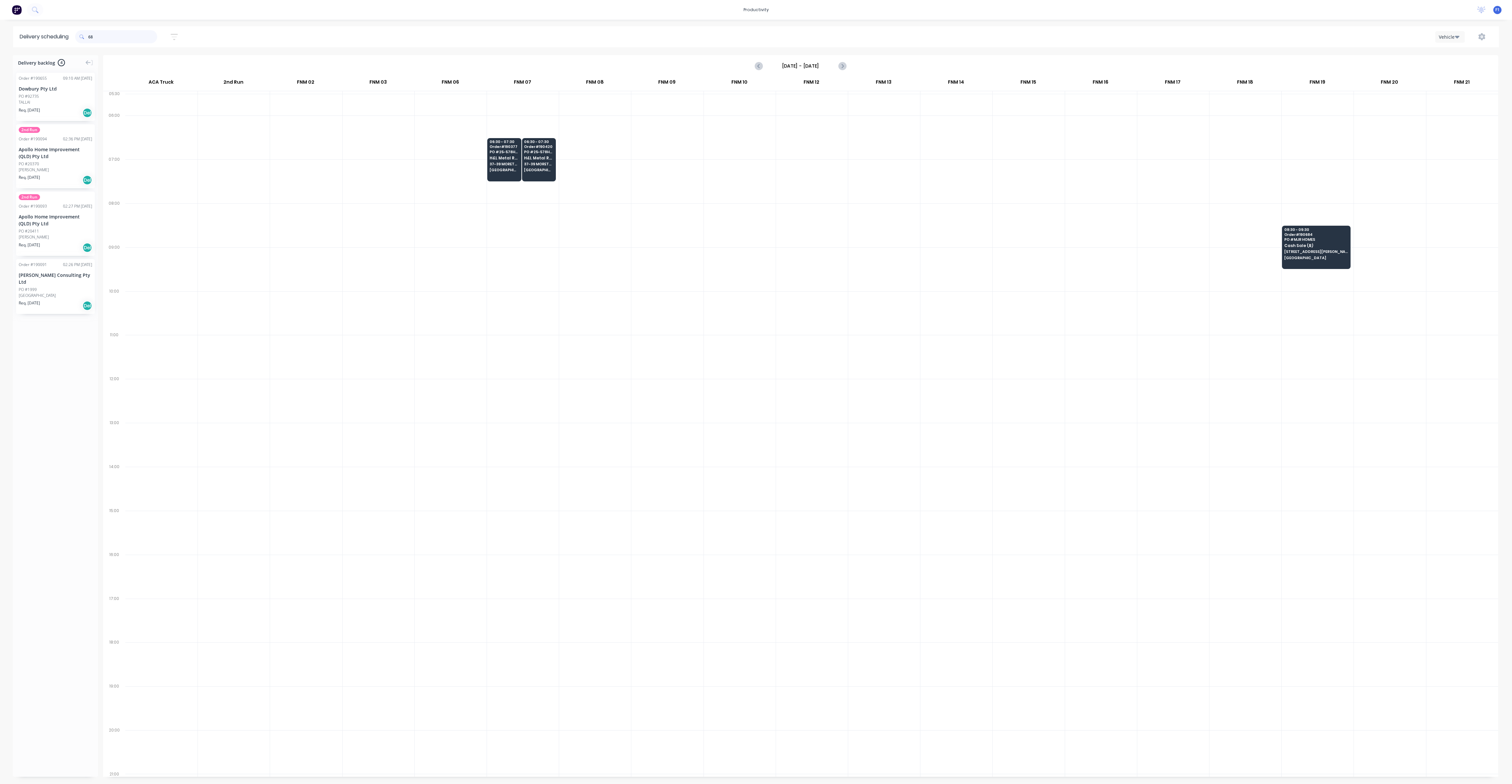
type input "6"
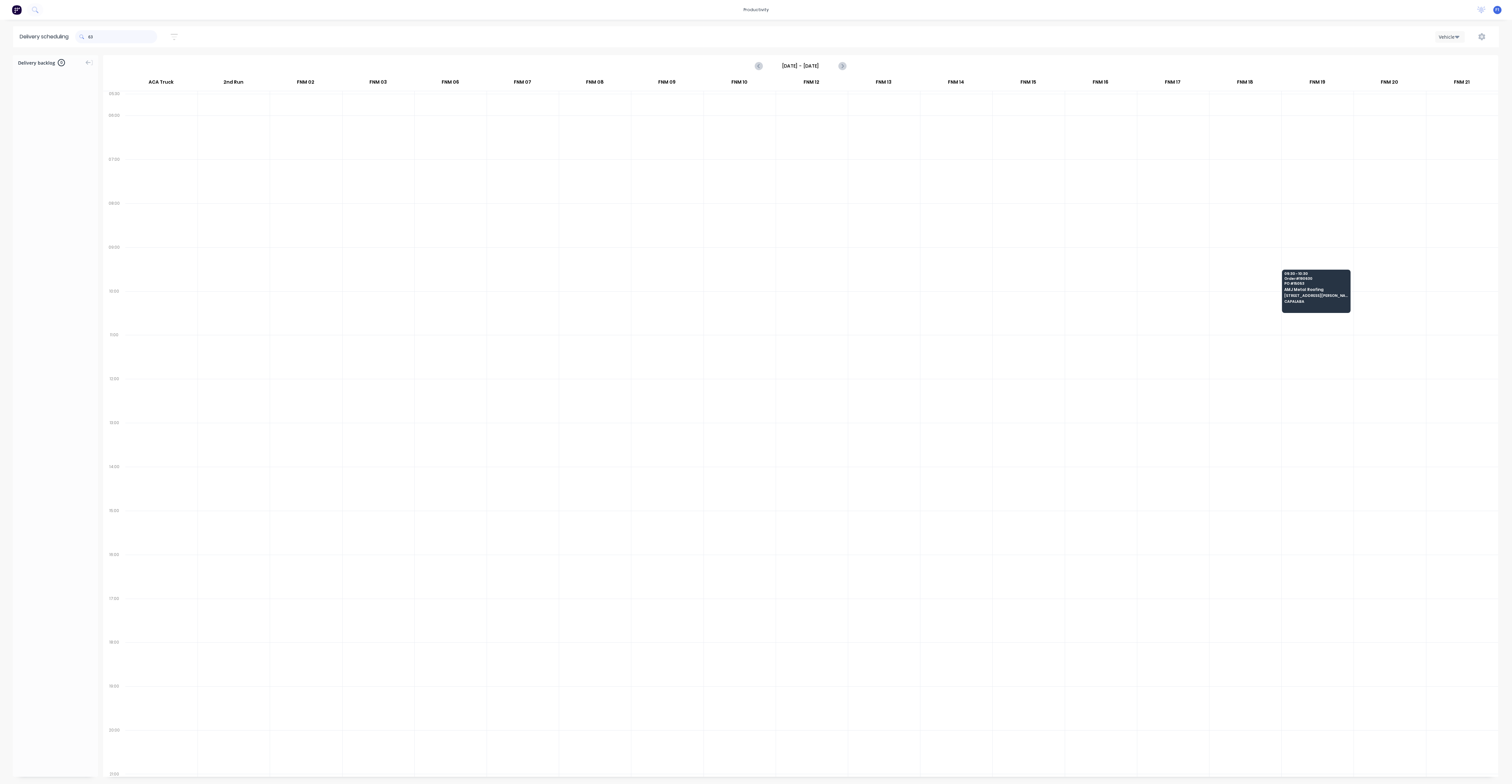
type input "6"
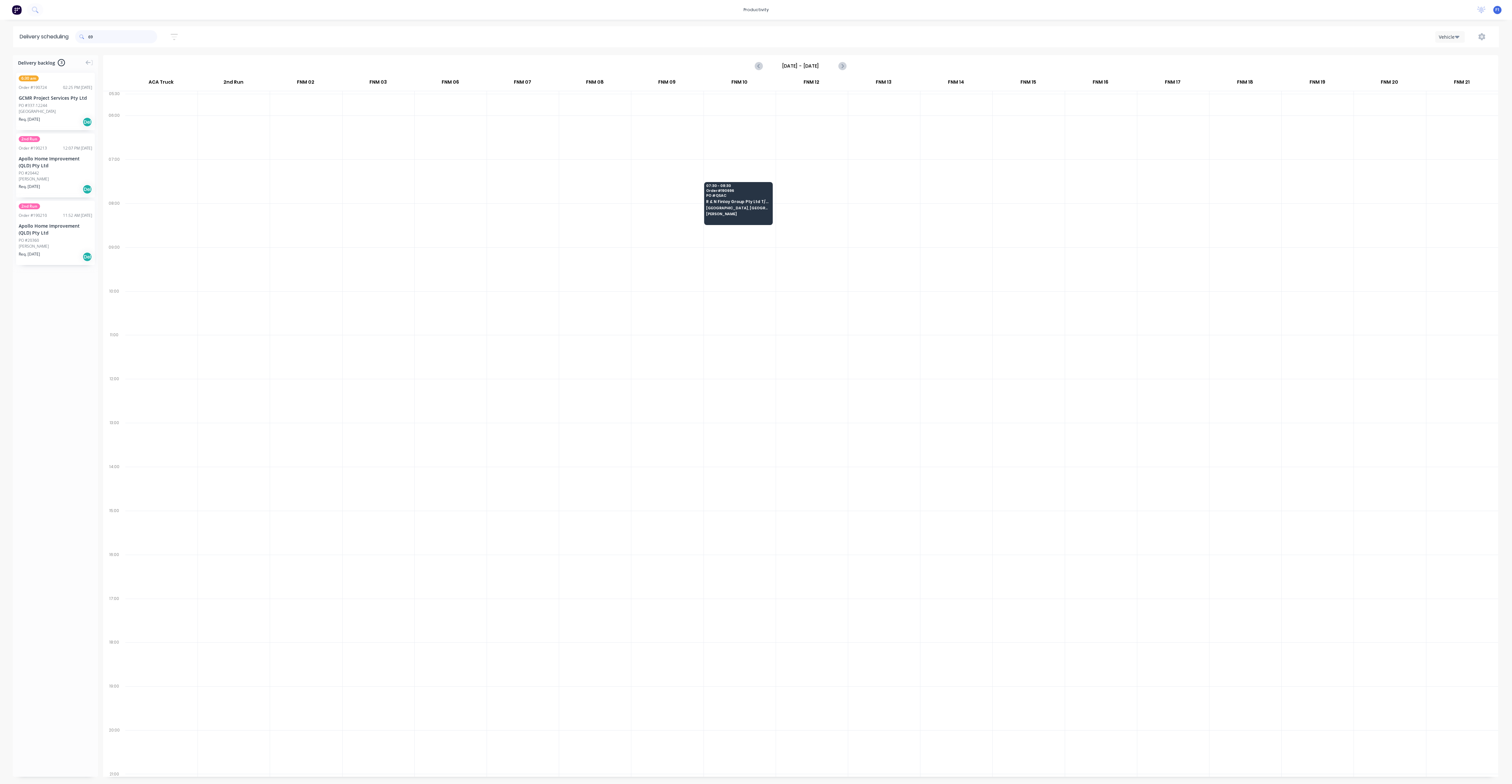
type input "6"
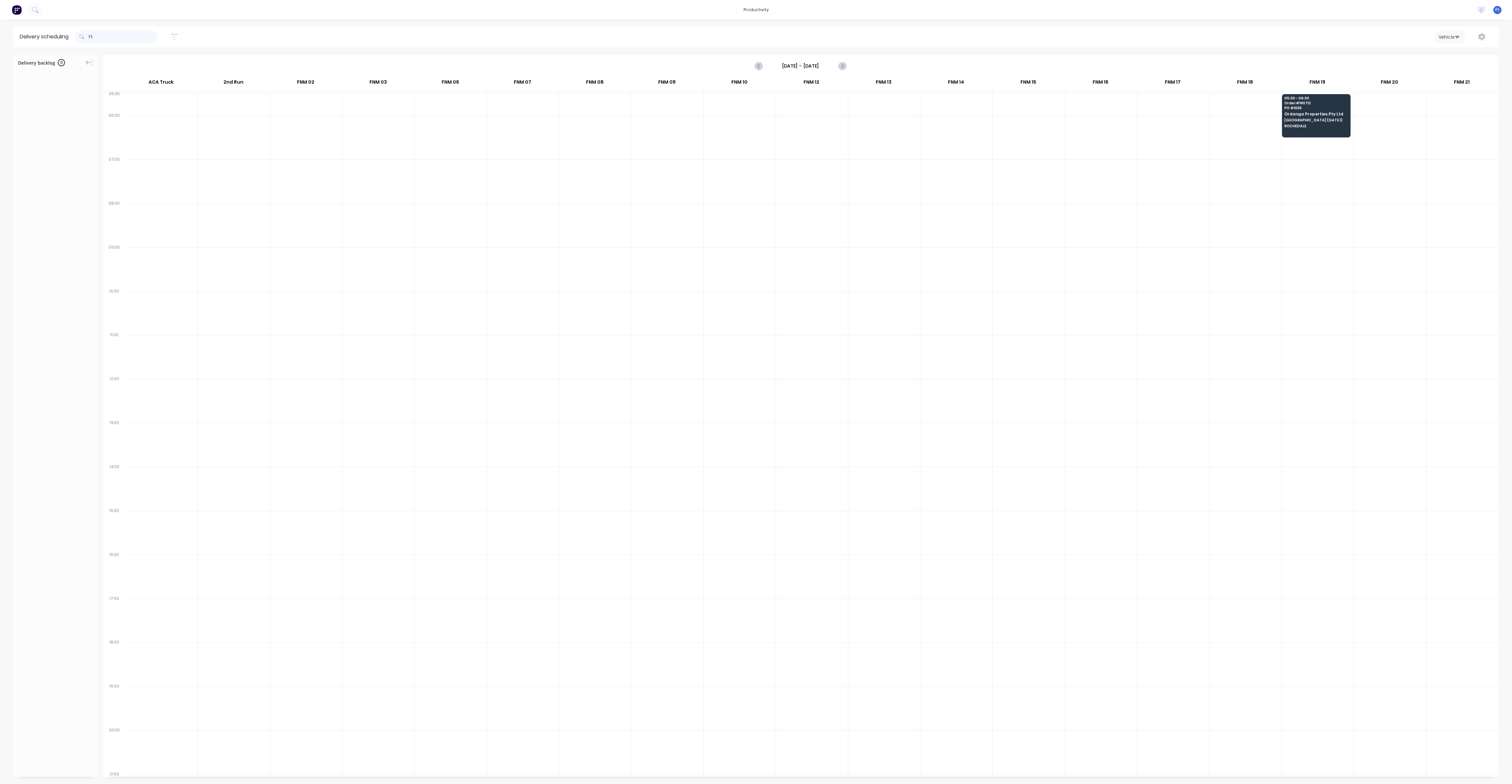
type input "7"
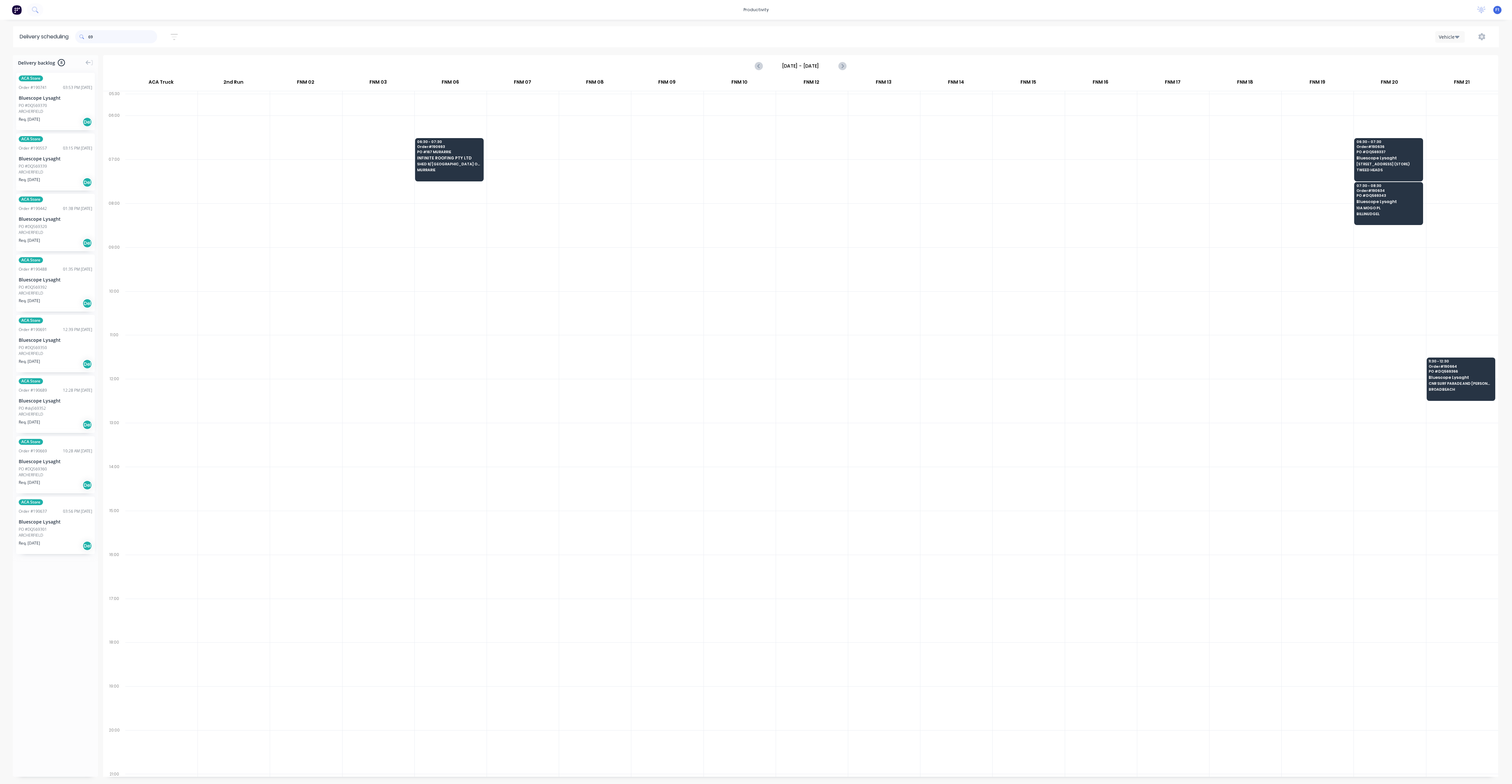
type input "6"
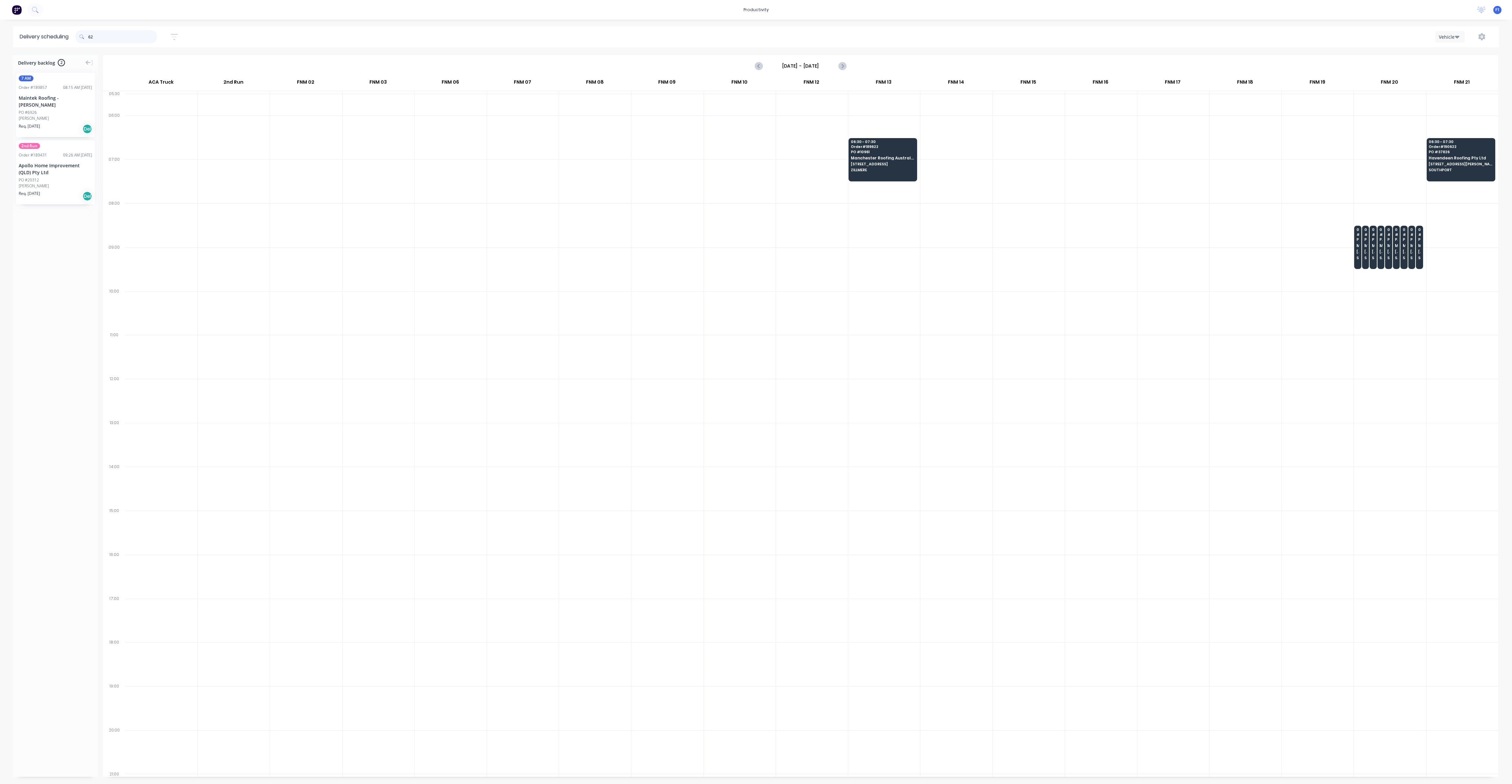
type input "6"
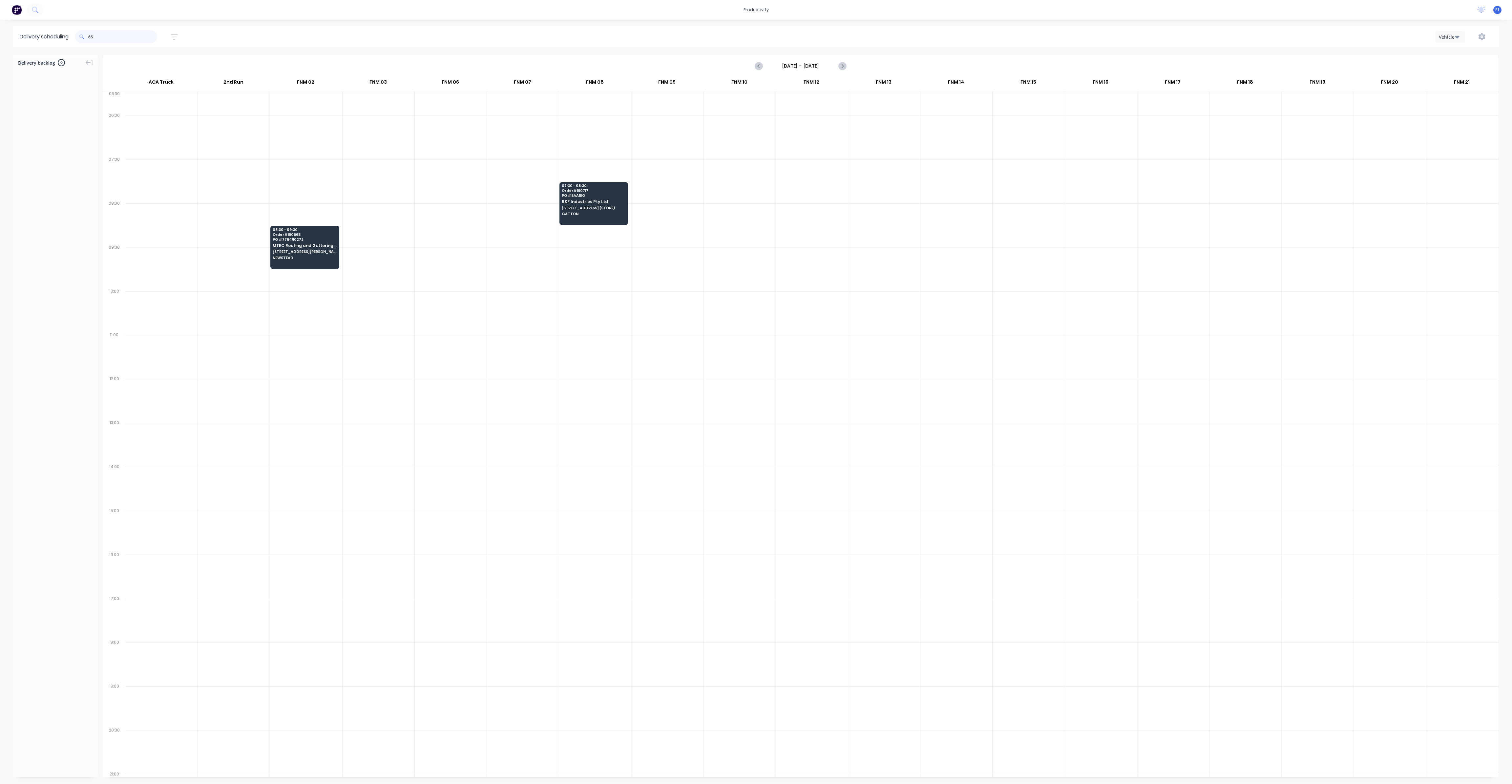
type input "6"
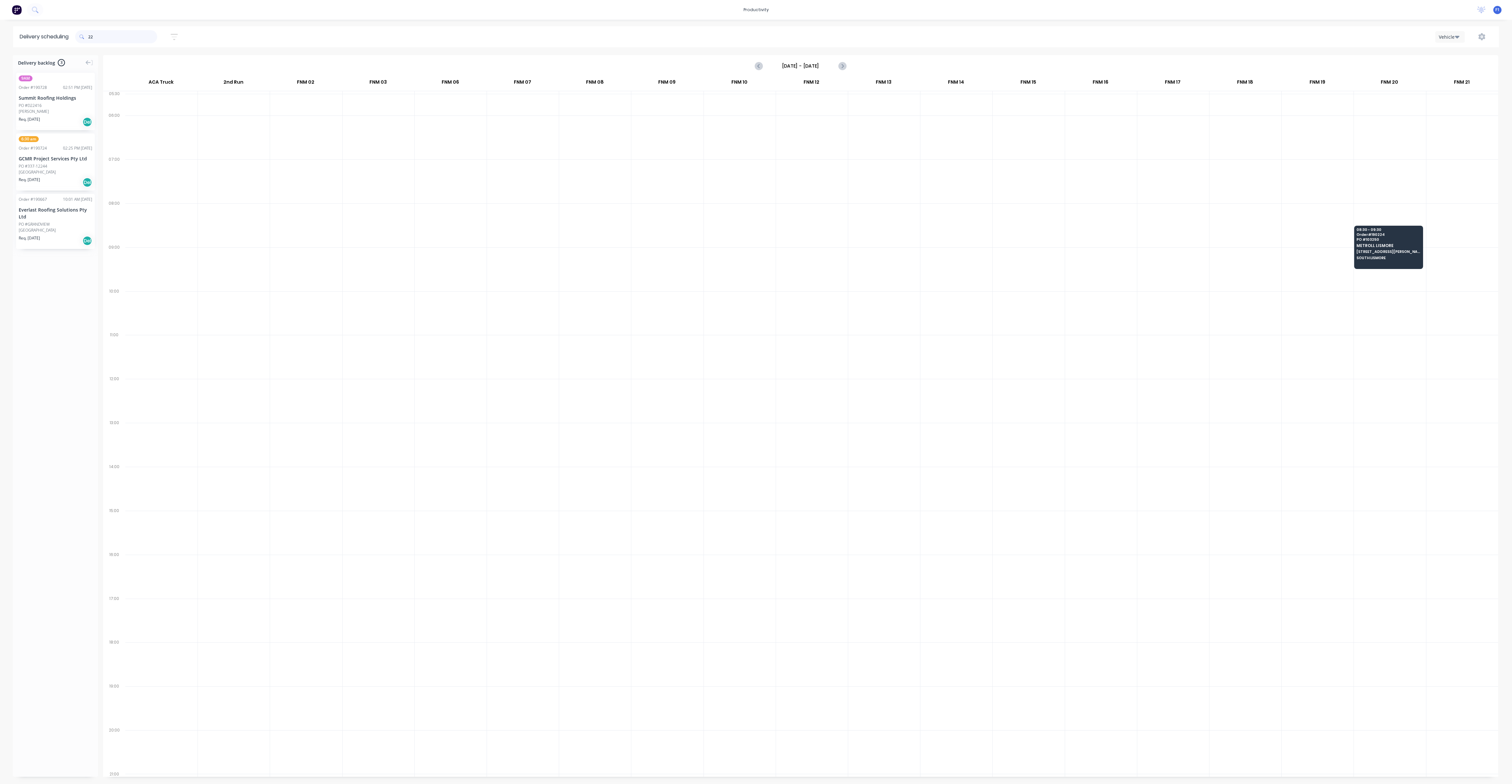
type input "2"
type input "6"
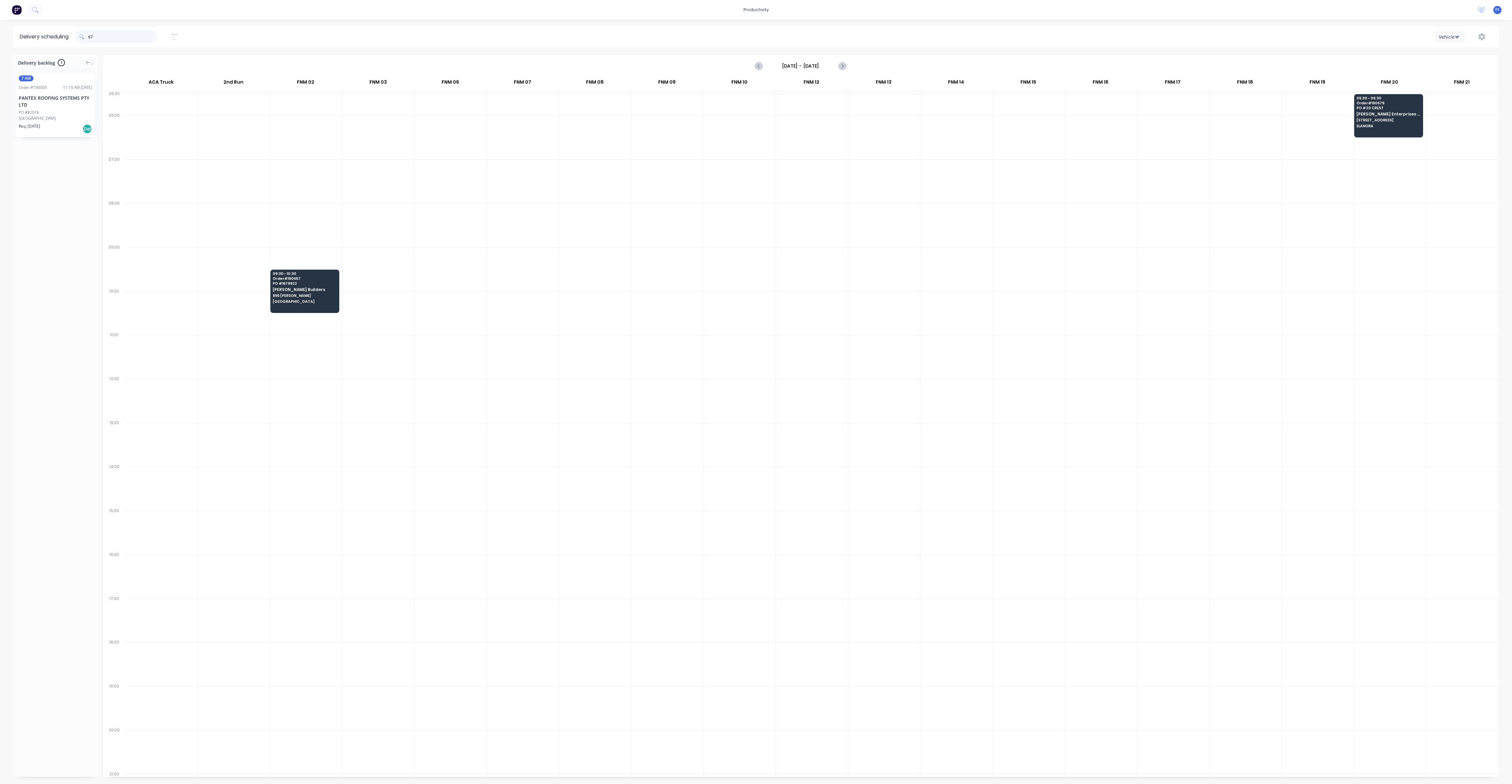
type input "6"
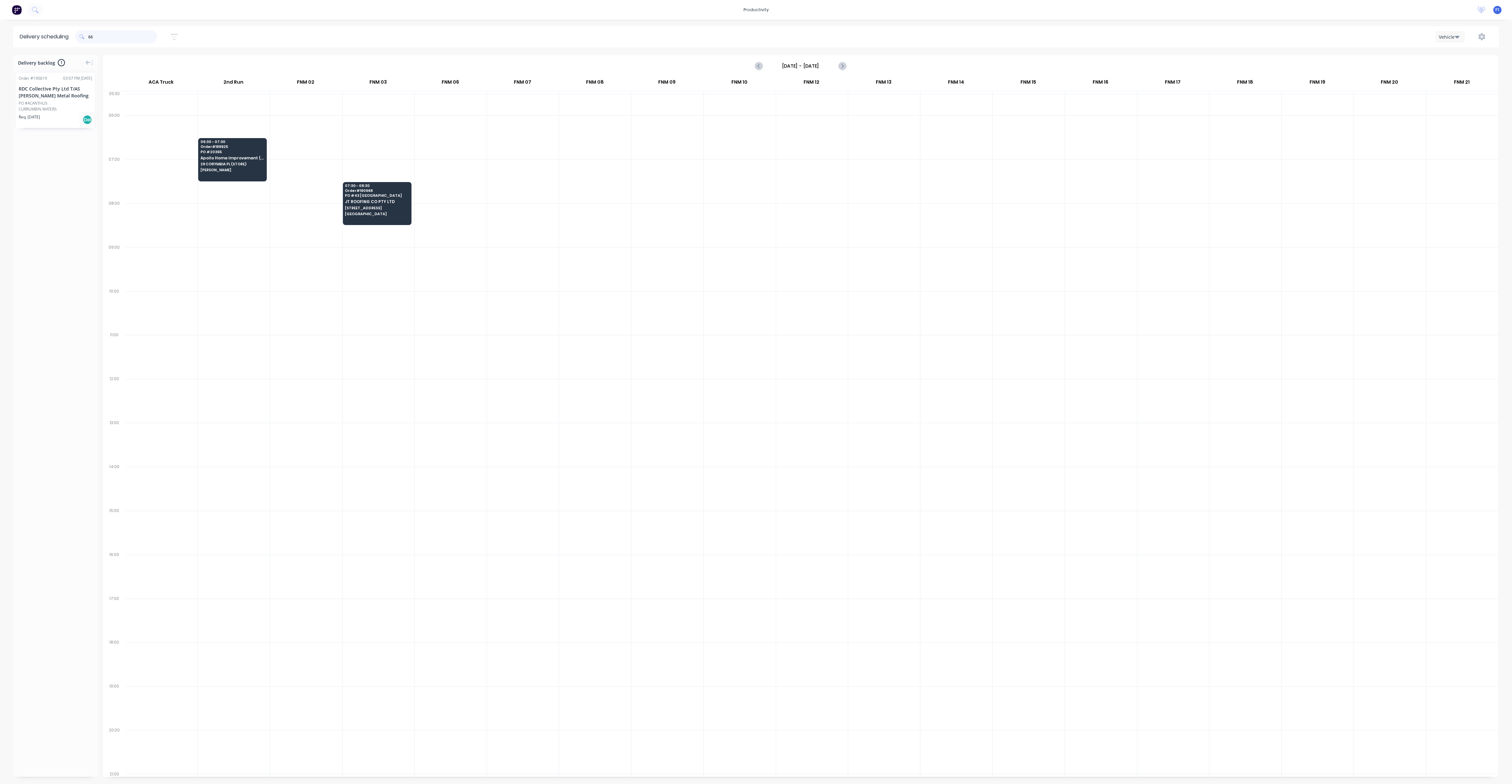
type input "6"
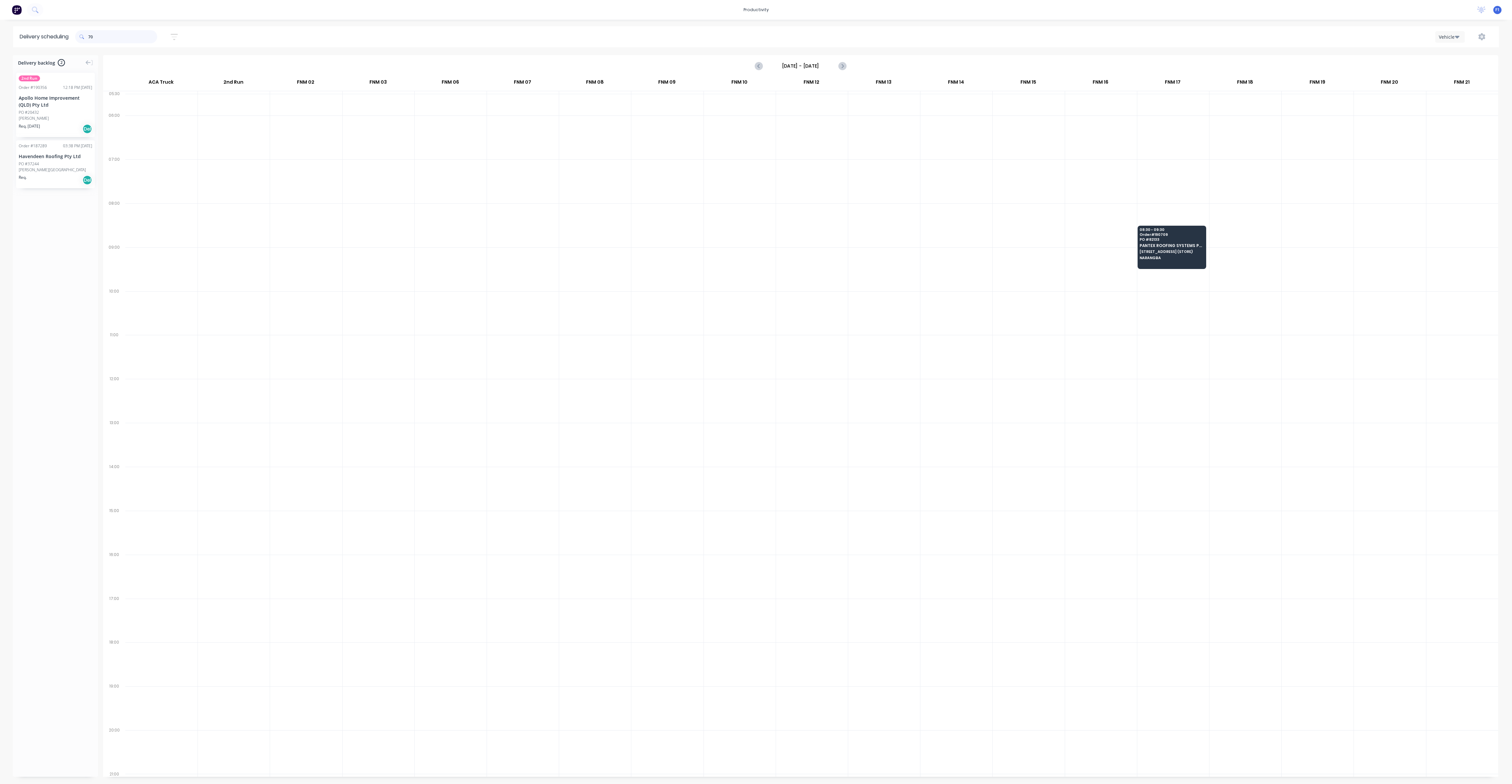
type input "7"
type input "6"
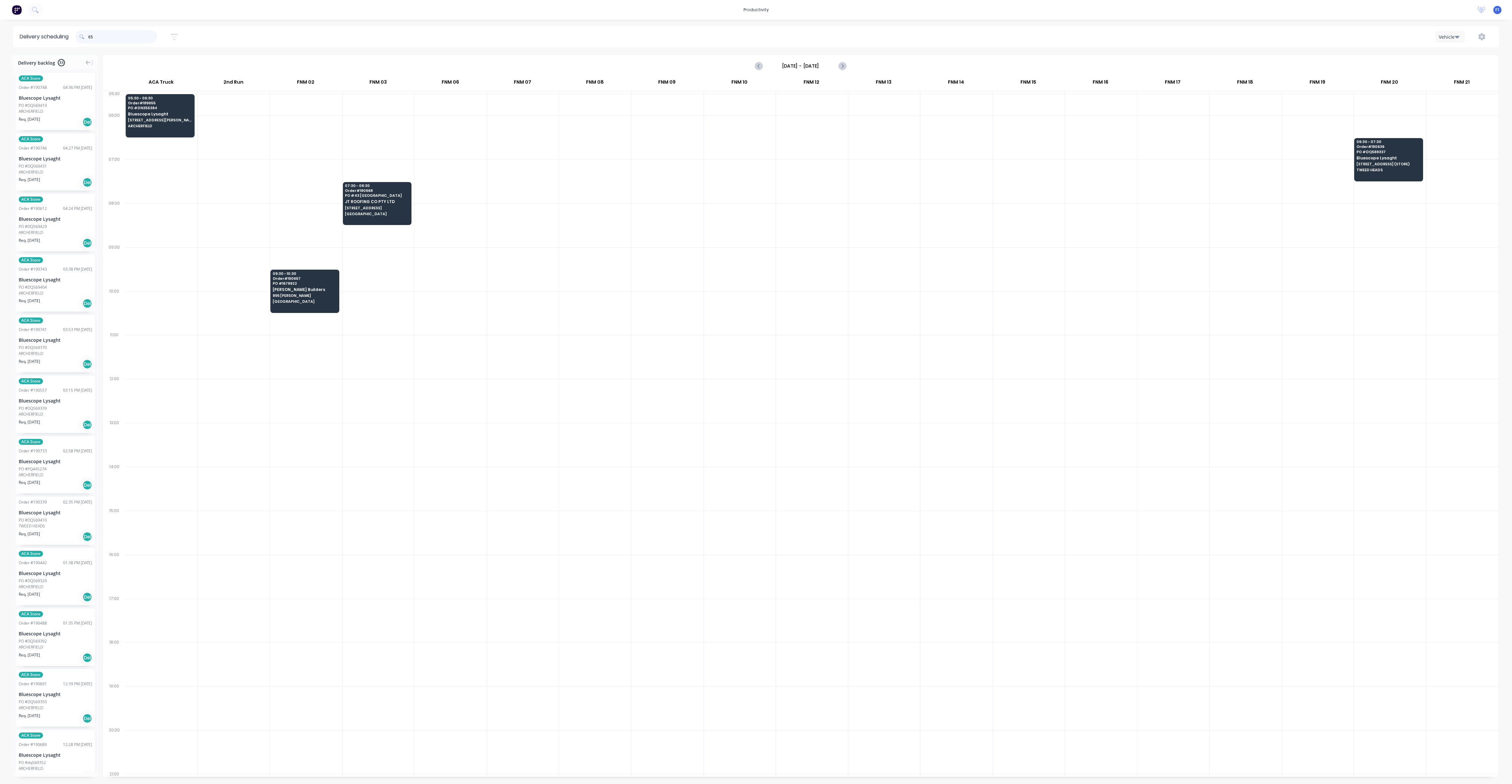
type input "6"
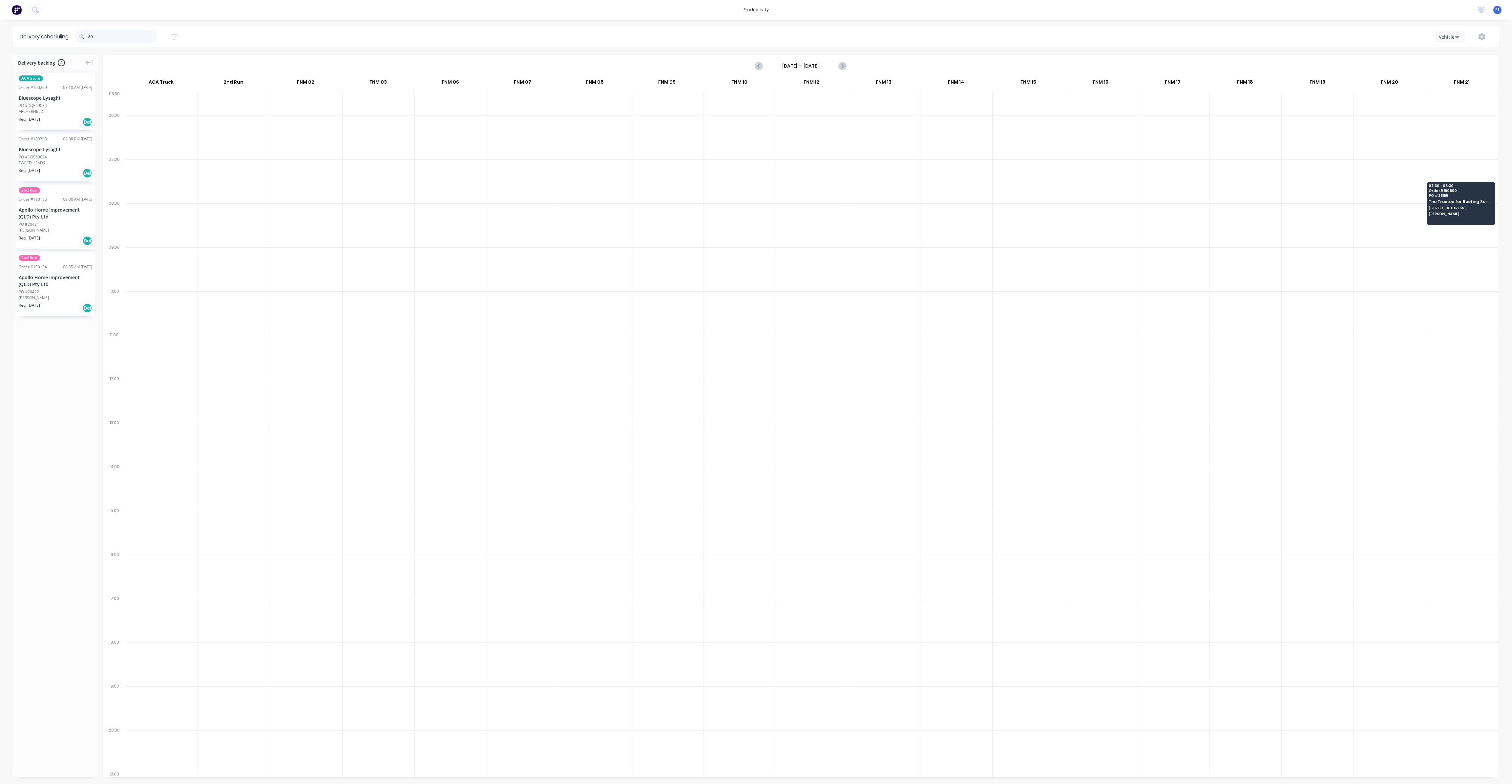
type input "6"
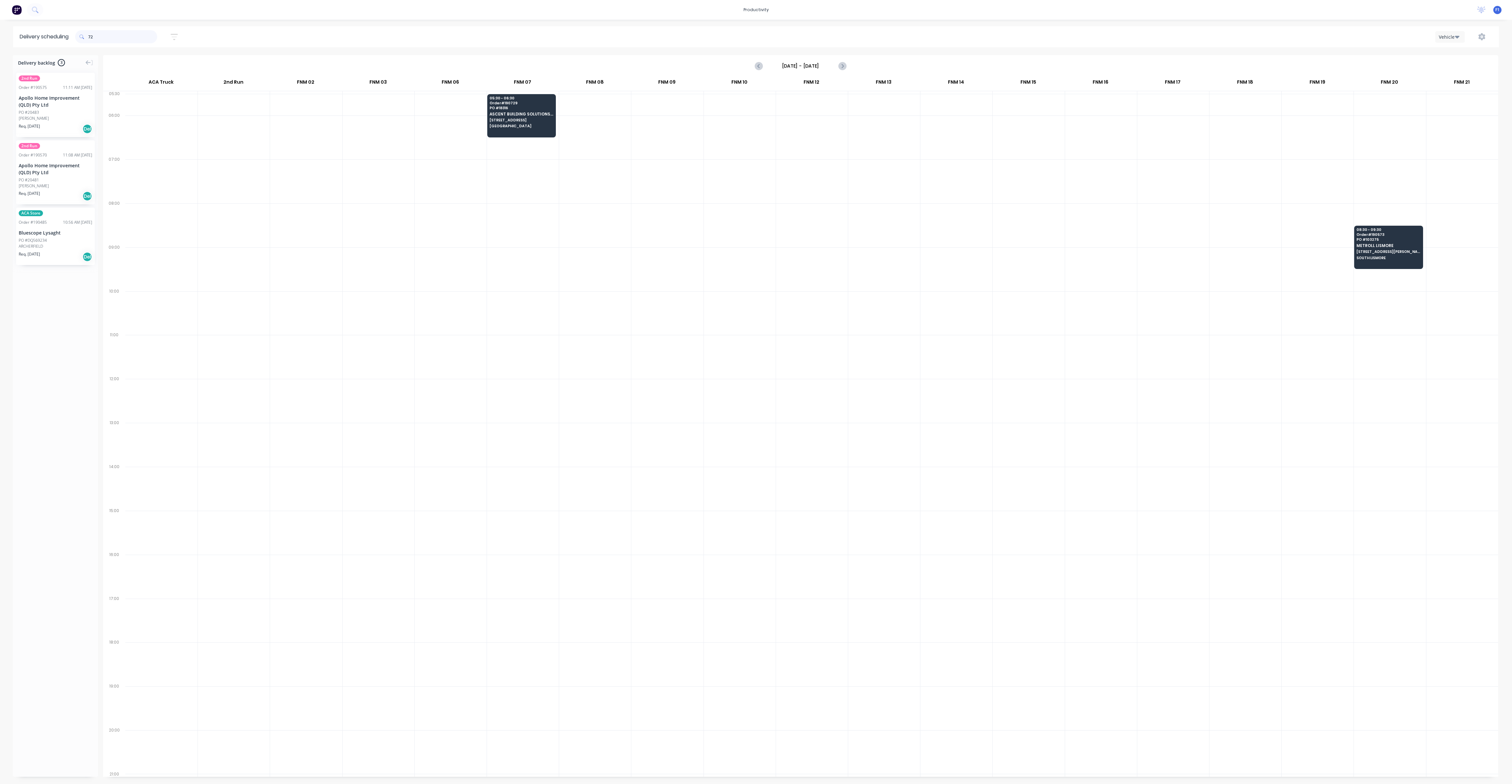
type input "7"
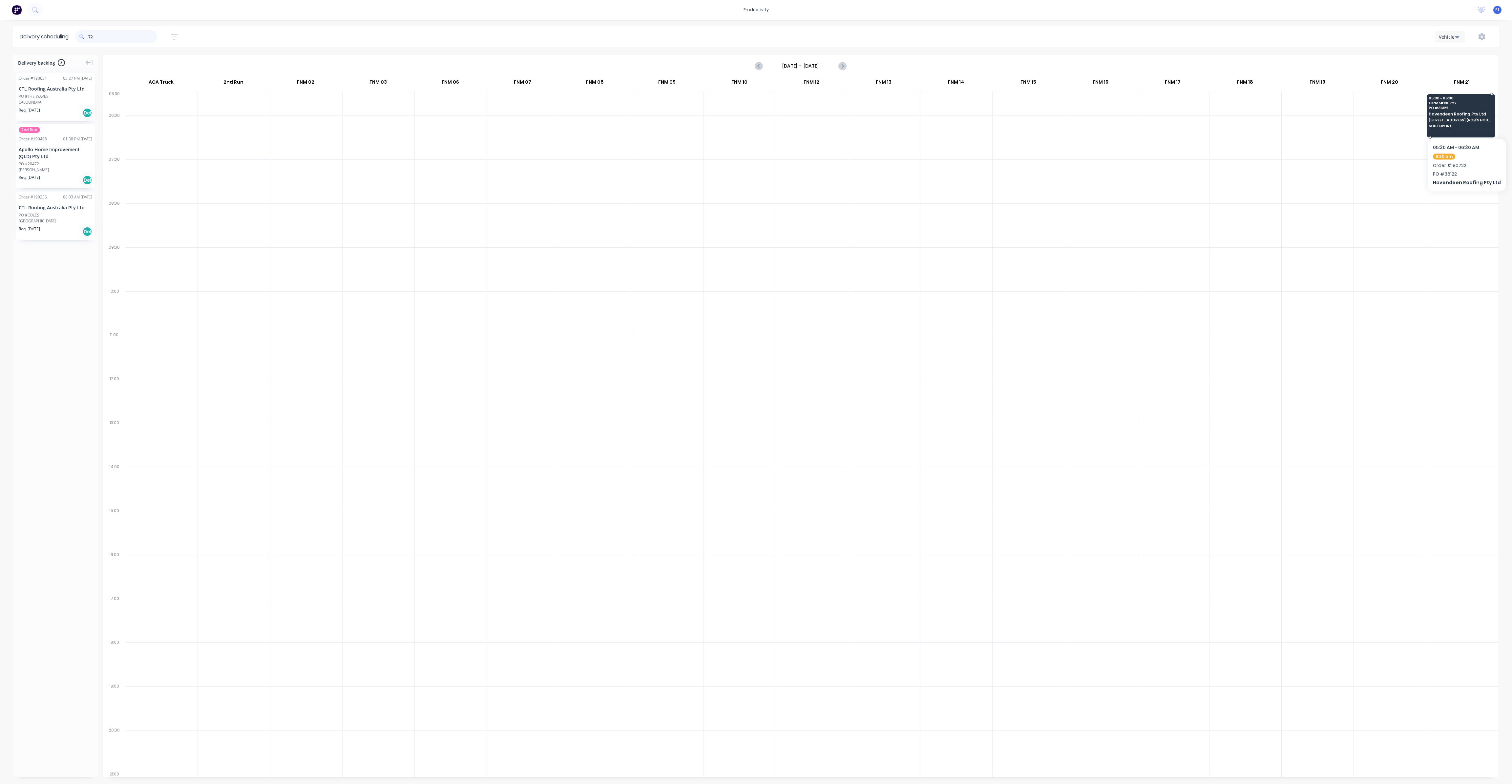
type input "7"
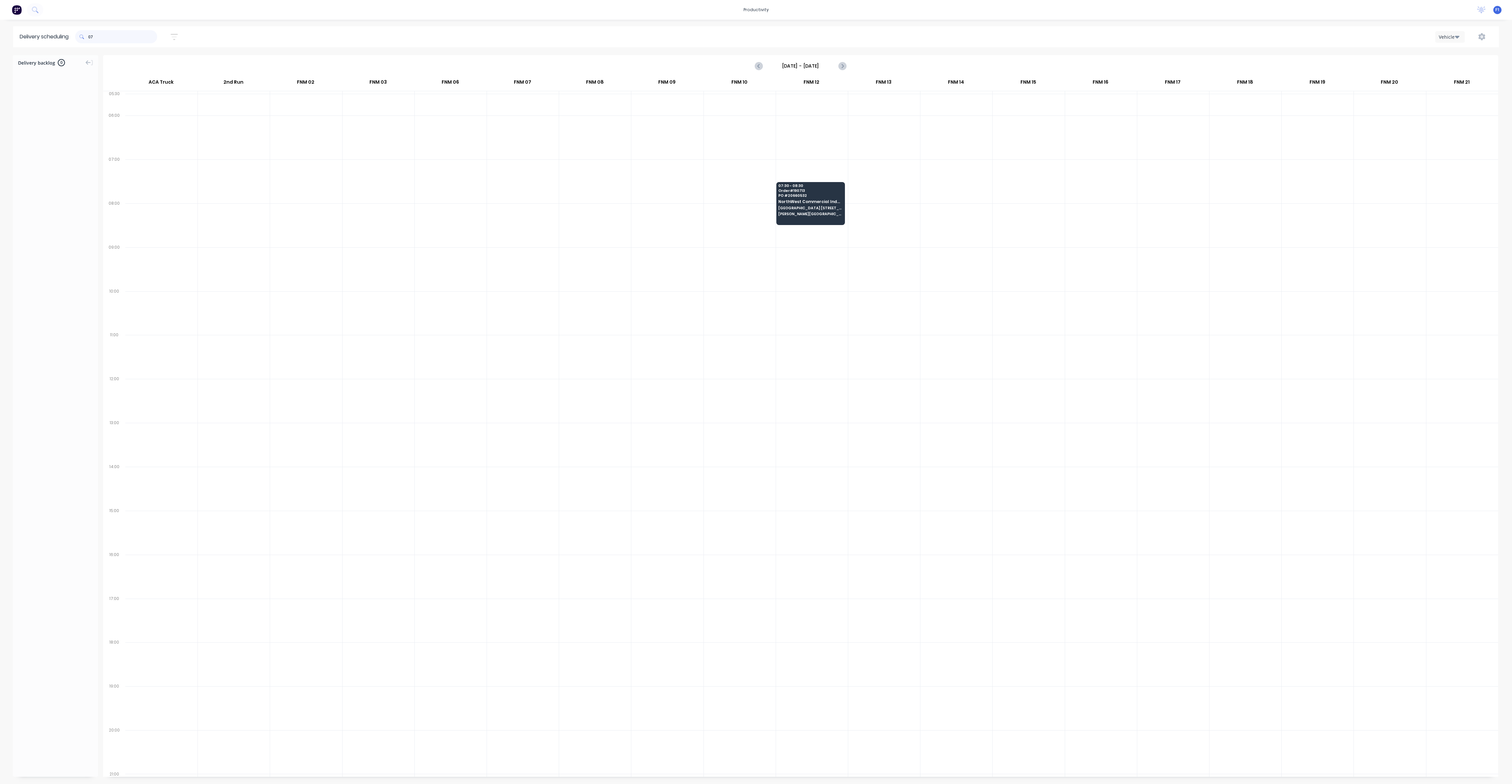
type input "0"
type input "0715"
